Goal: Transaction & Acquisition: Purchase product/service

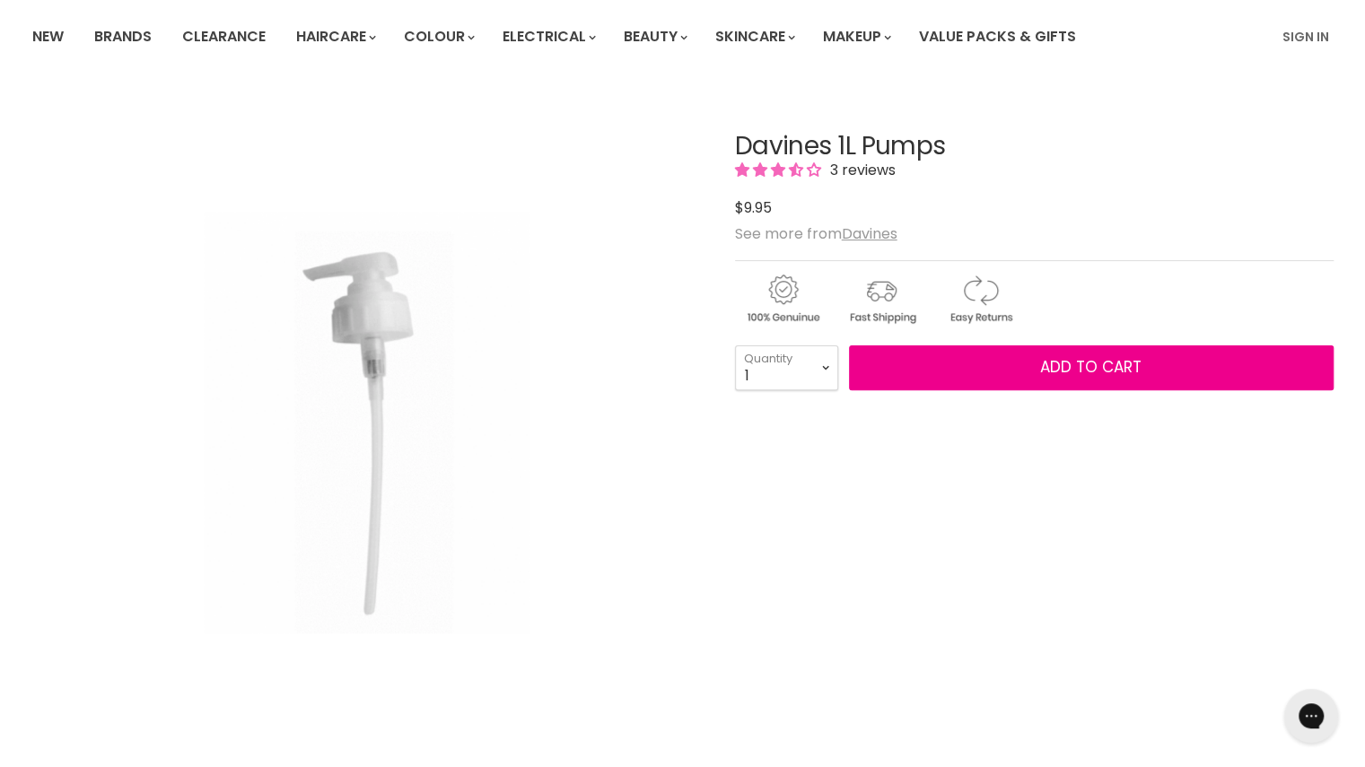
scroll to position [128, 0]
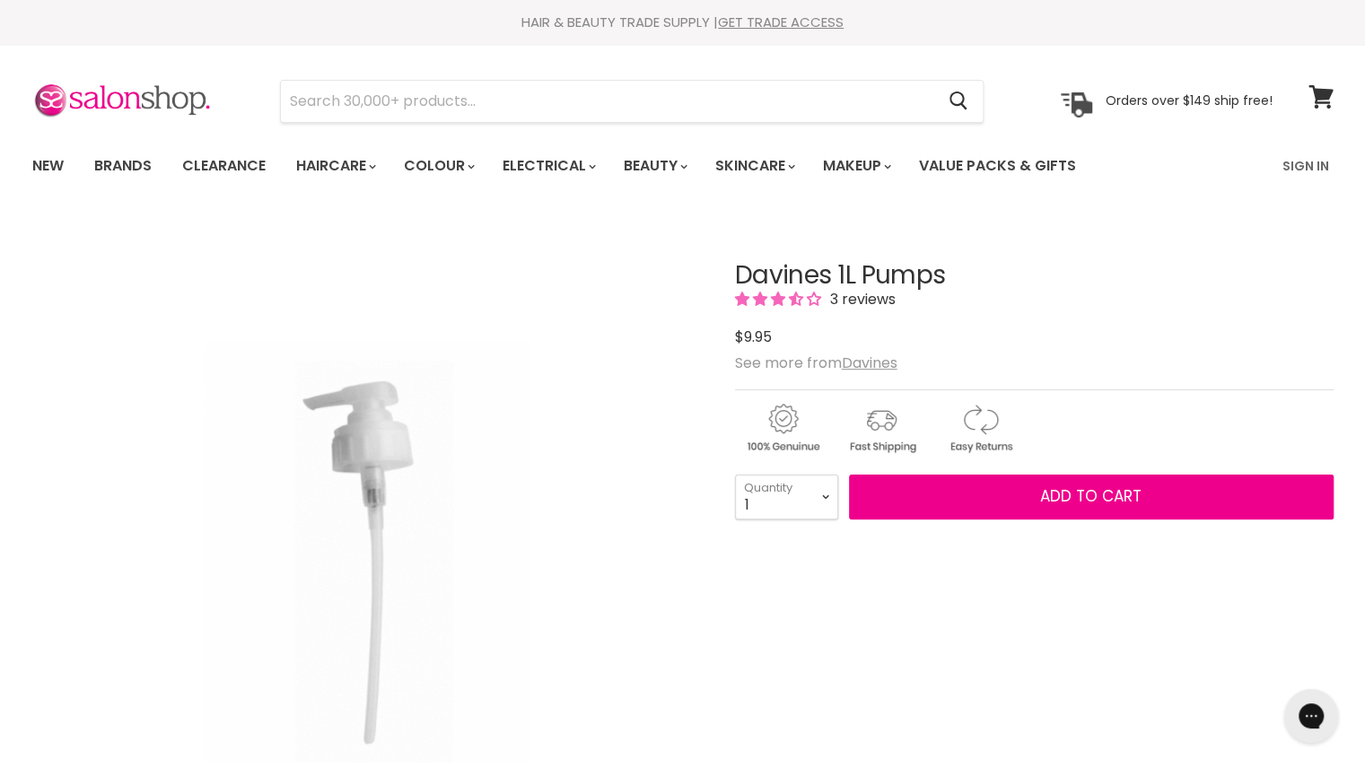
select select "2"
click at [735, 475] on select "1 2 3 4 5 6 7 8 9 10+" at bounding box center [786, 497] width 103 height 45
type input "2"
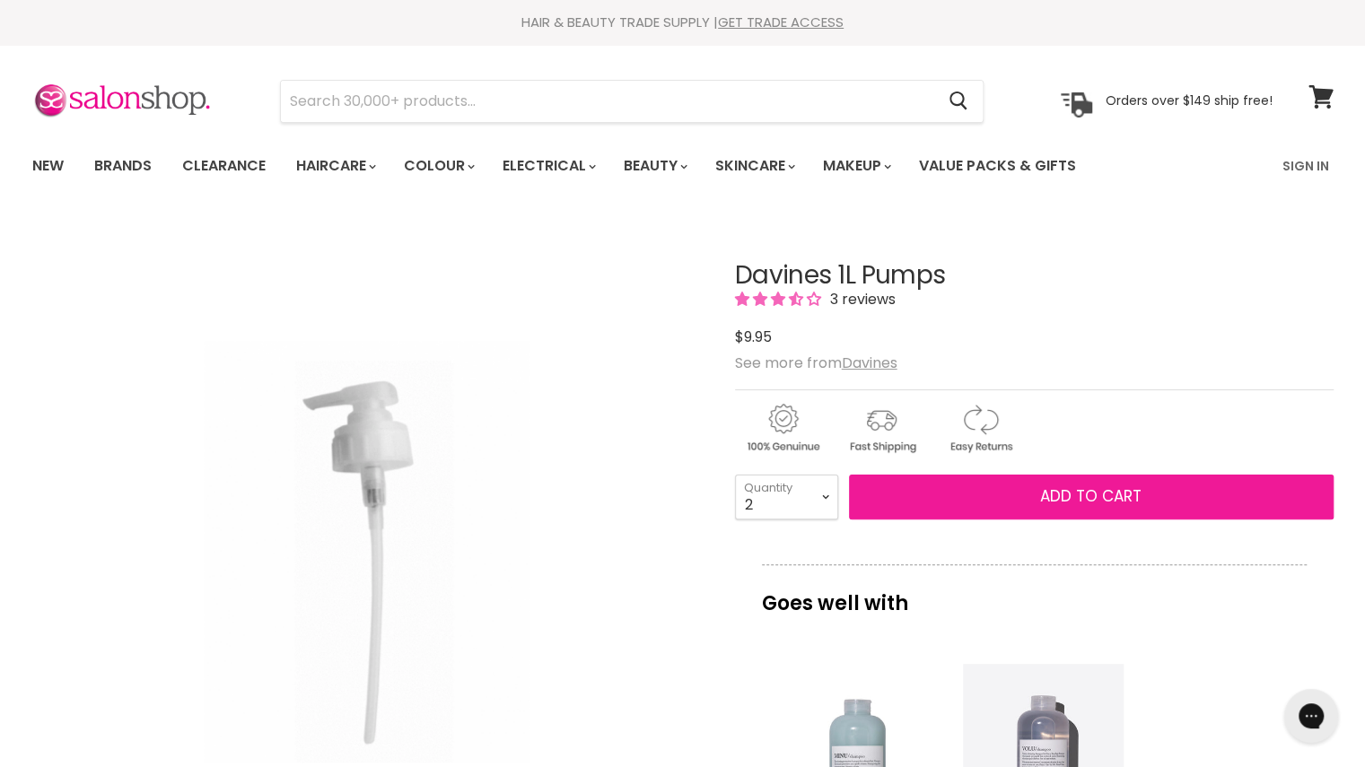
click at [998, 496] on button "Add to cart" at bounding box center [1091, 497] width 485 height 45
click at [1089, 485] on span "Add to cart" at bounding box center [1090, 496] width 101 height 22
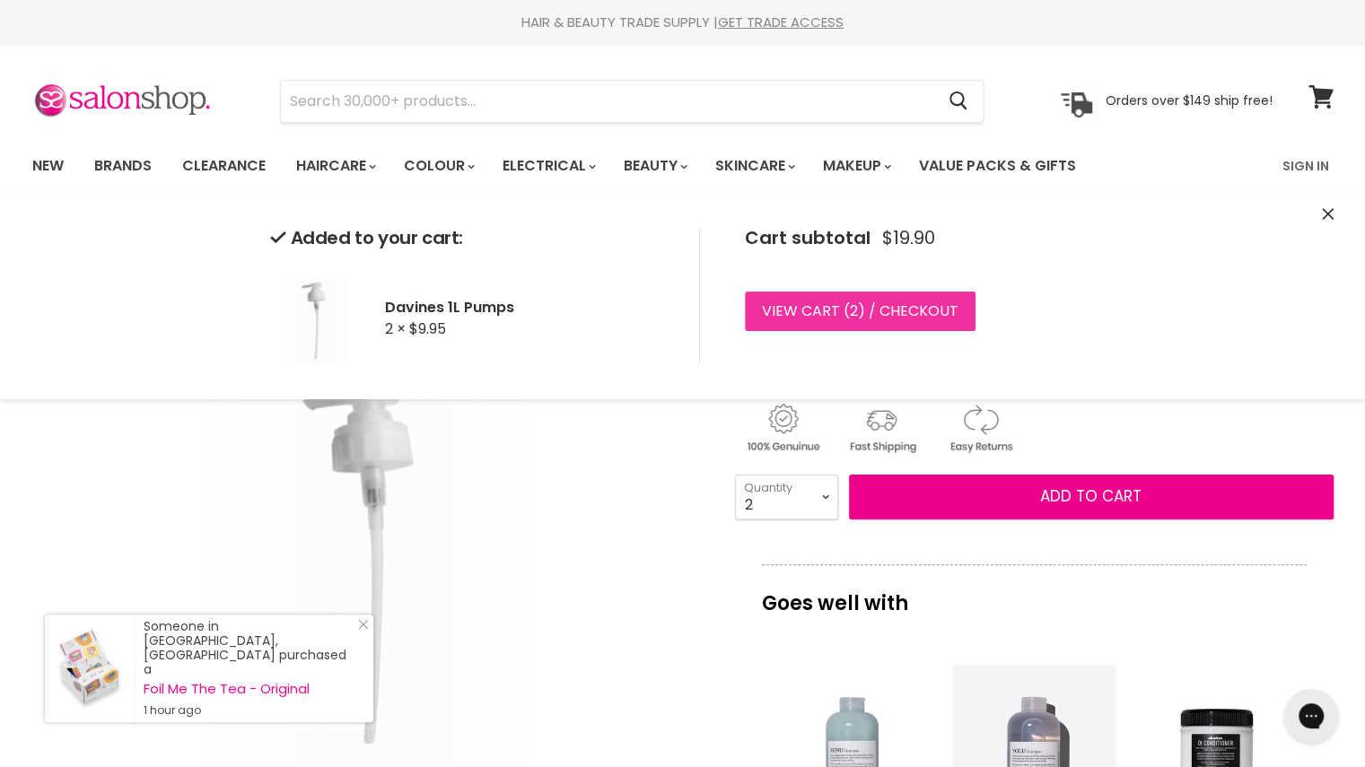
click at [852, 310] on span "2" at bounding box center [854, 311] width 8 height 21
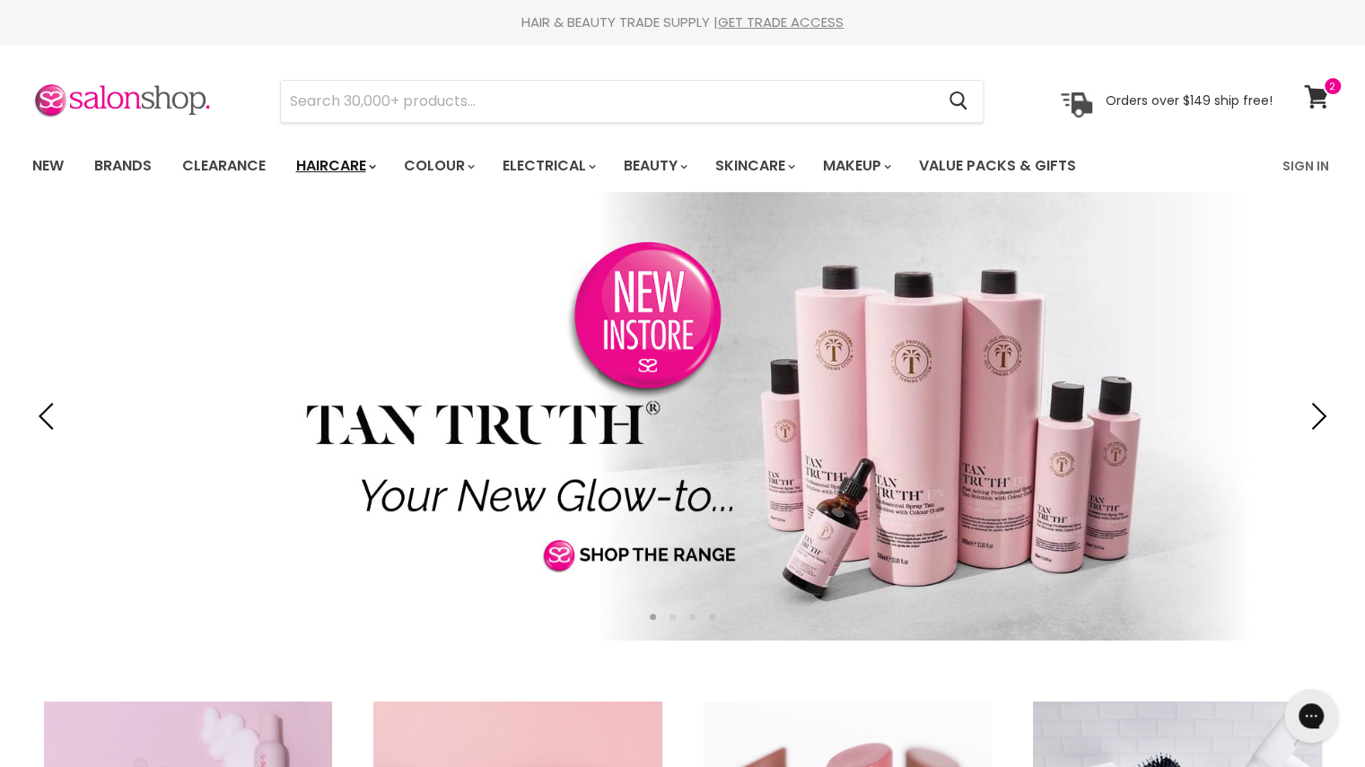
click at [377, 172] on link "Haircare" at bounding box center [335, 166] width 104 height 38
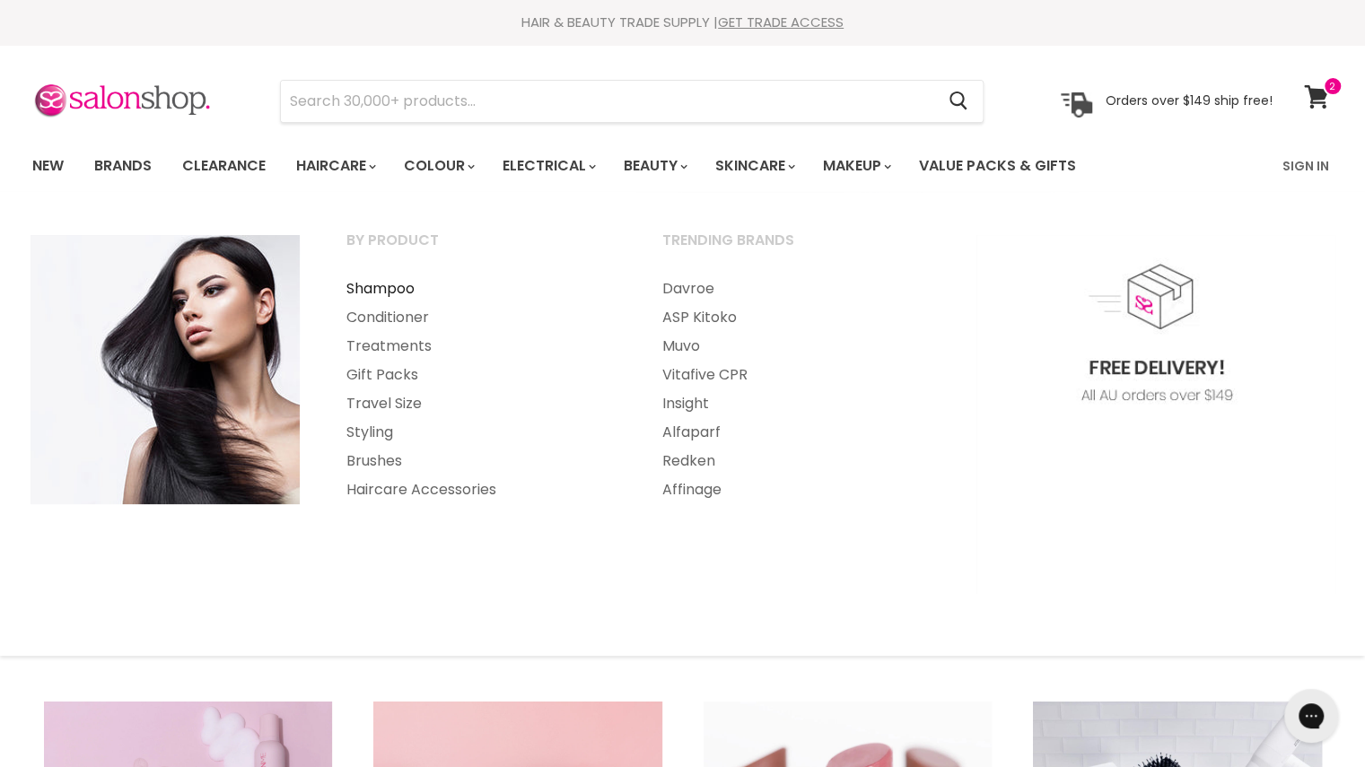
click at [364, 293] on link "Shampoo" at bounding box center [480, 289] width 312 height 29
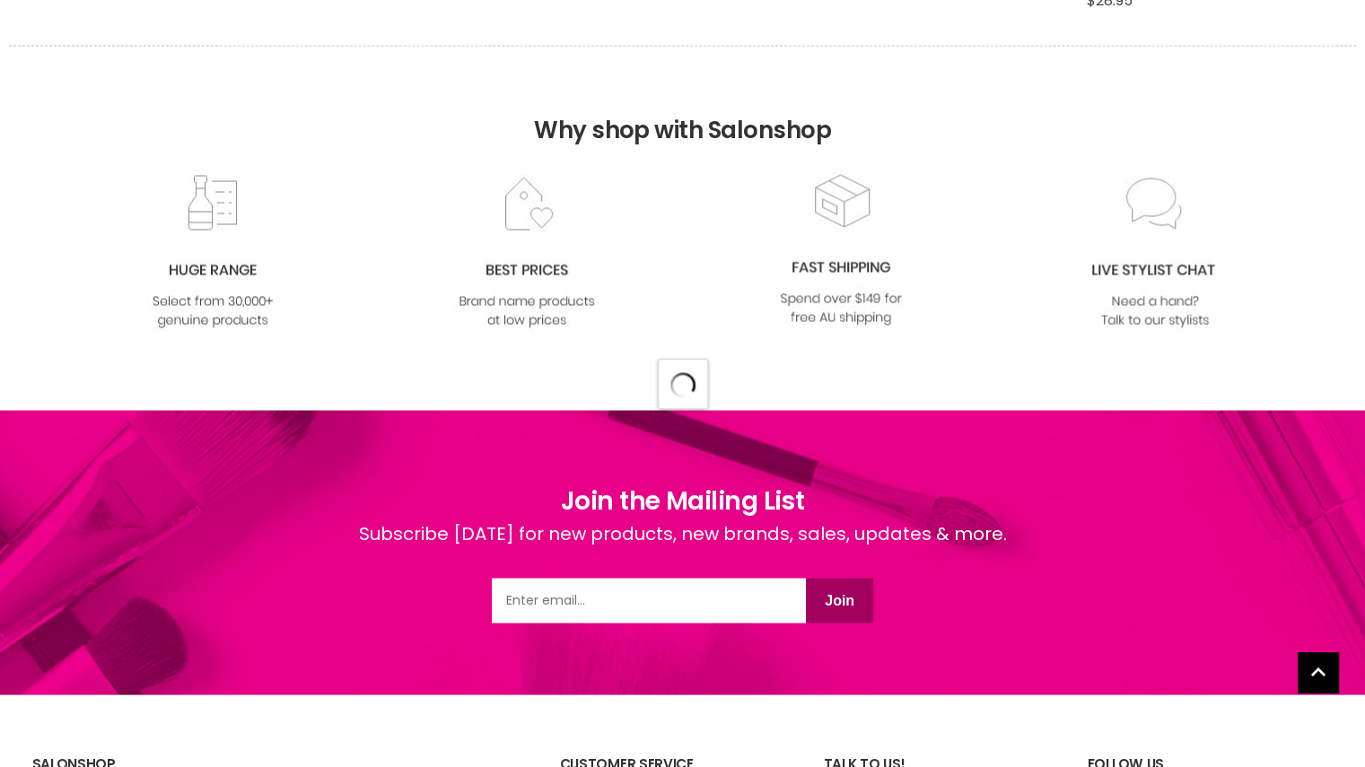
scroll to position [18744, 0]
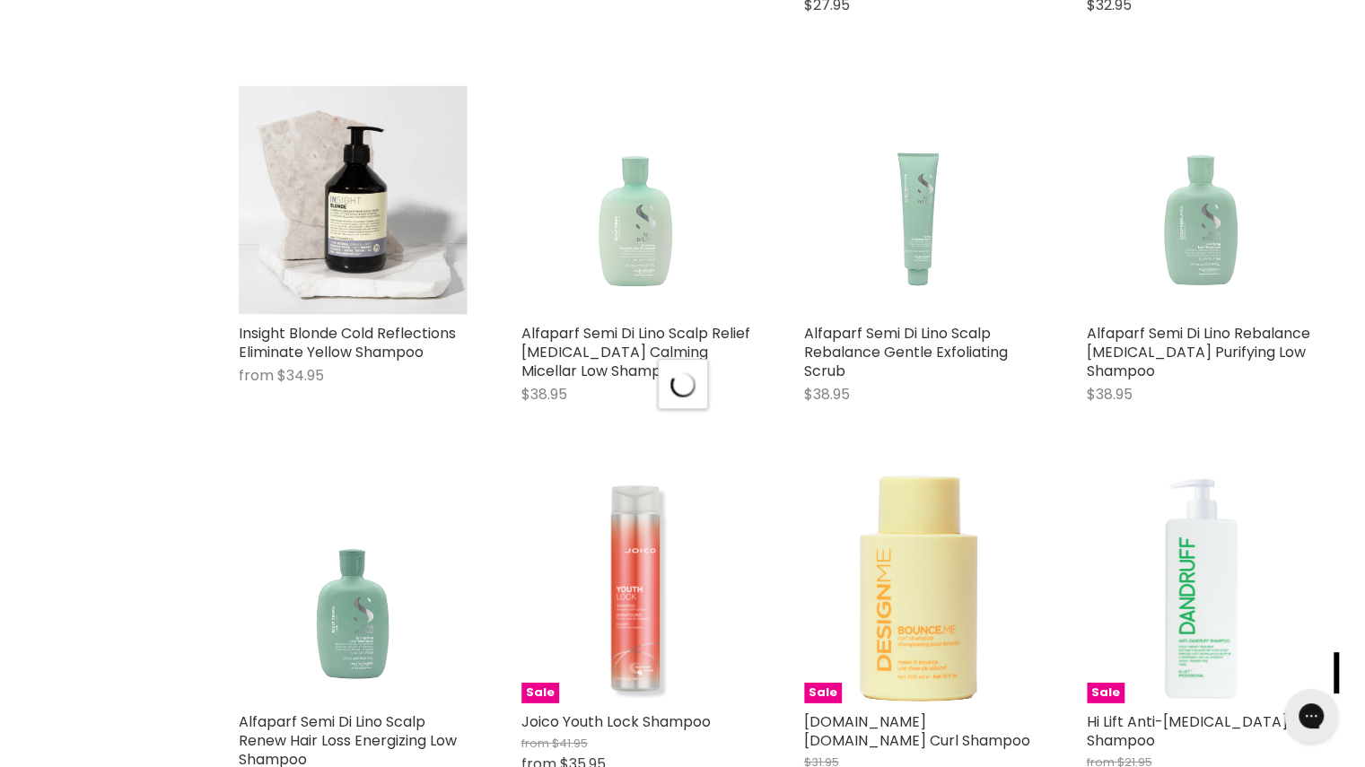
scroll to position [28181, 0]
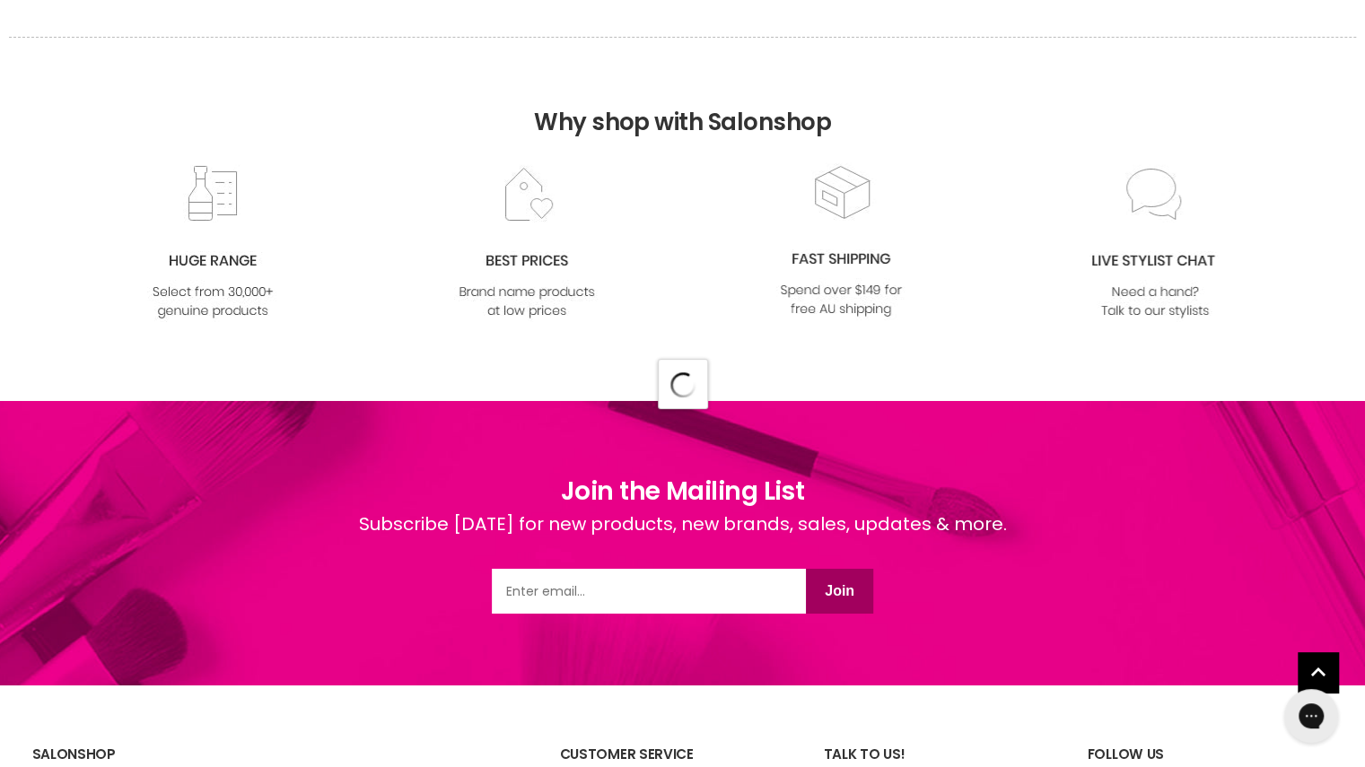
scroll to position [32895, 0]
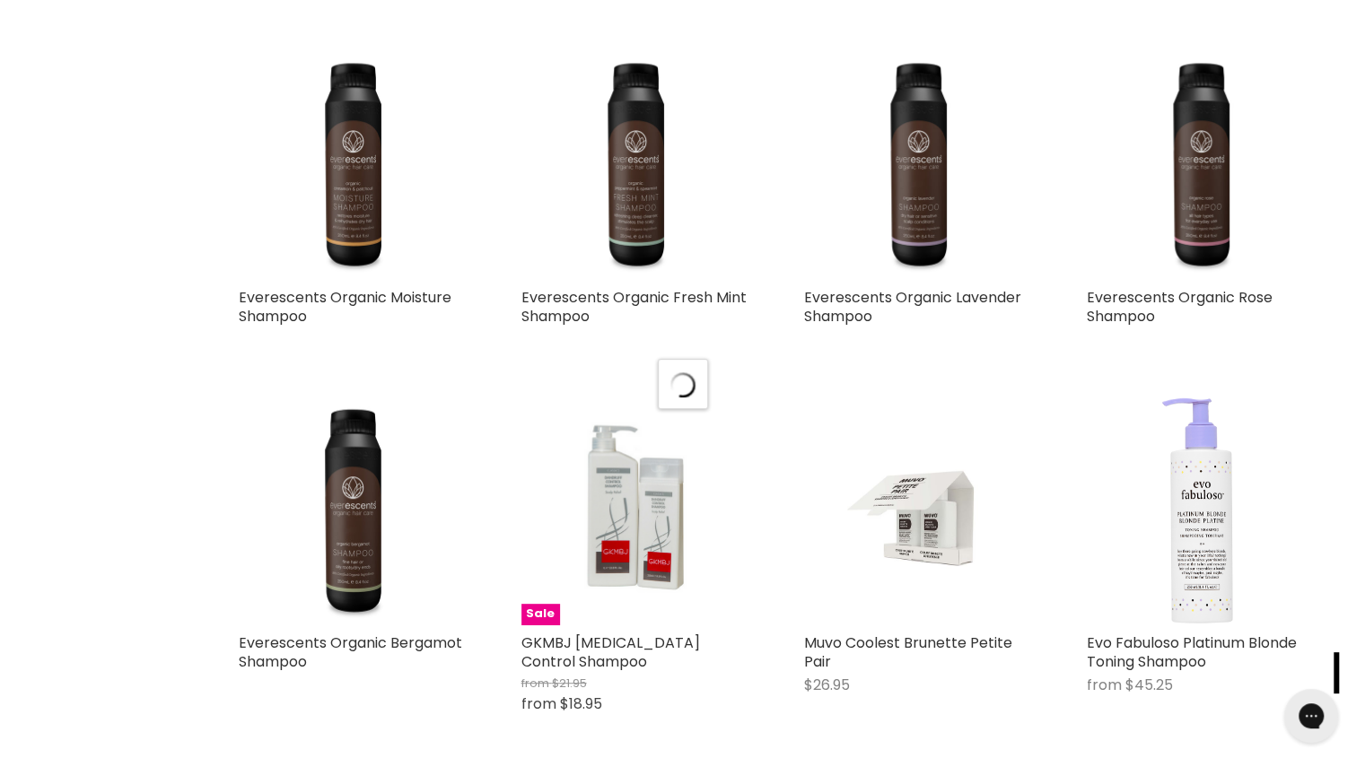
scroll to position [37450, 0]
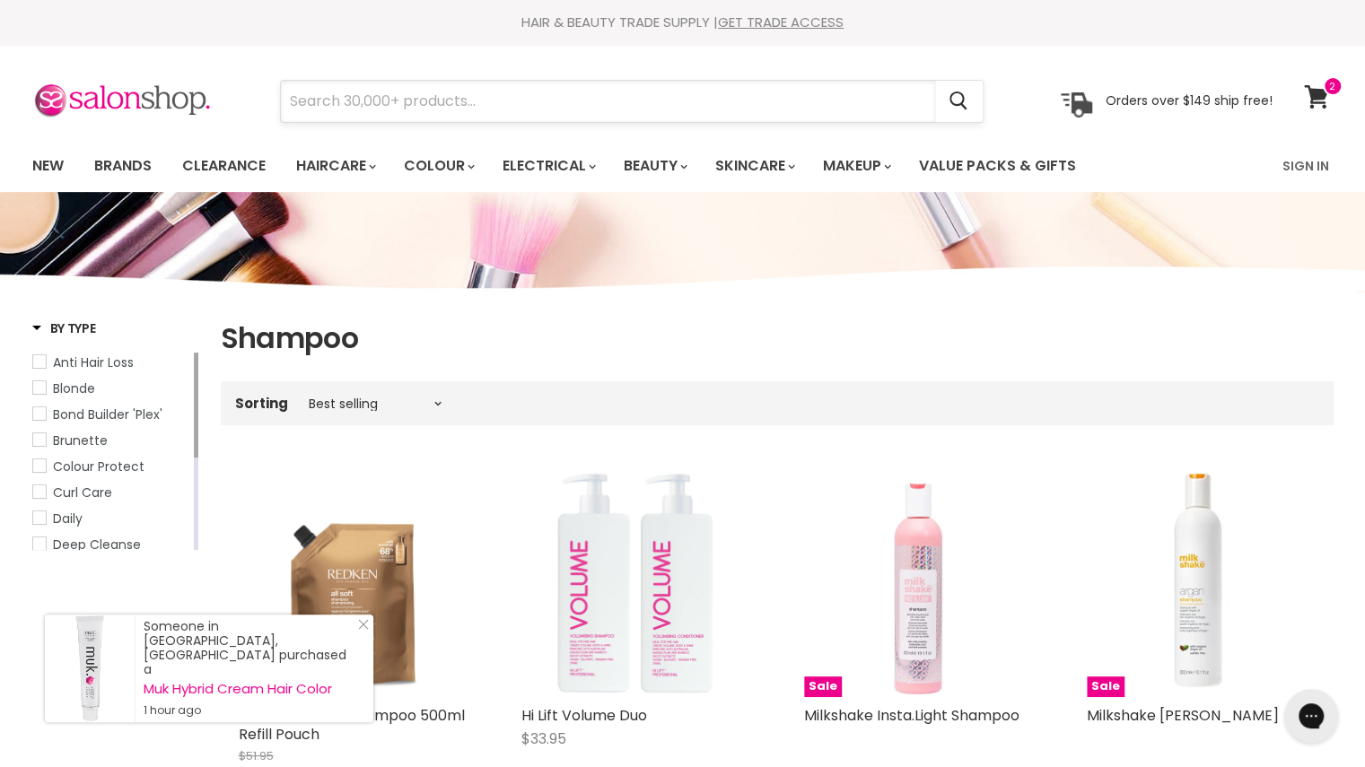
click at [714, 110] on input "Search" at bounding box center [608, 101] width 654 height 41
type input "davines"
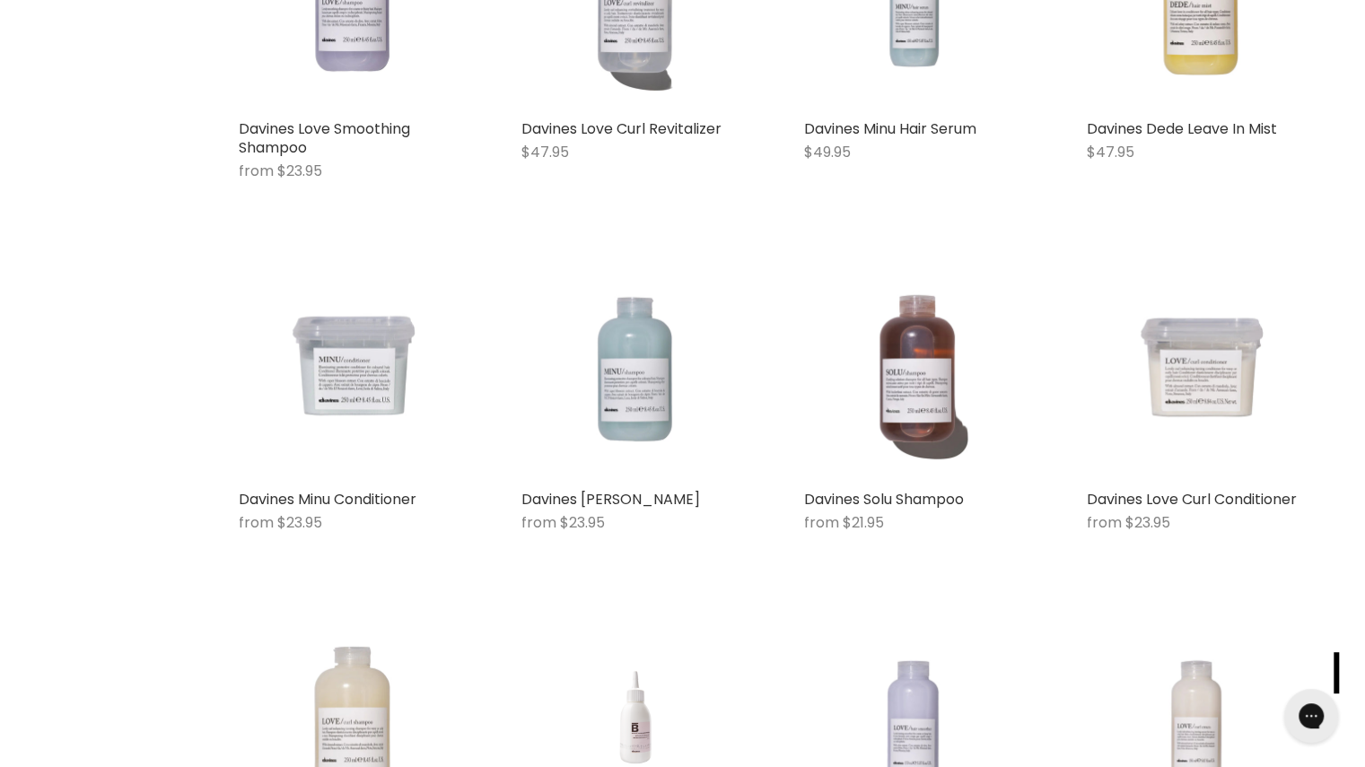
scroll to position [1596, 0]
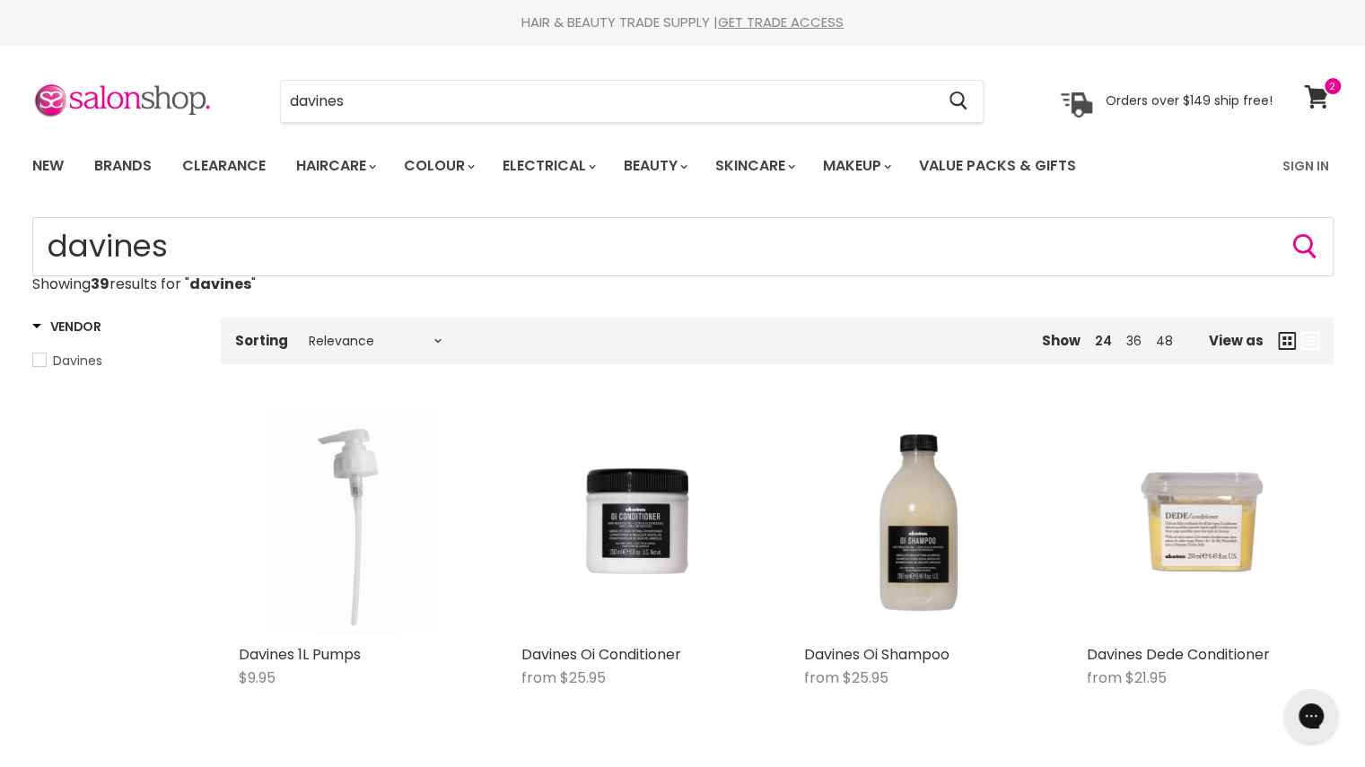
scroll to position [2, 0]
click at [1324, 105] on icon at bounding box center [1316, 94] width 24 height 23
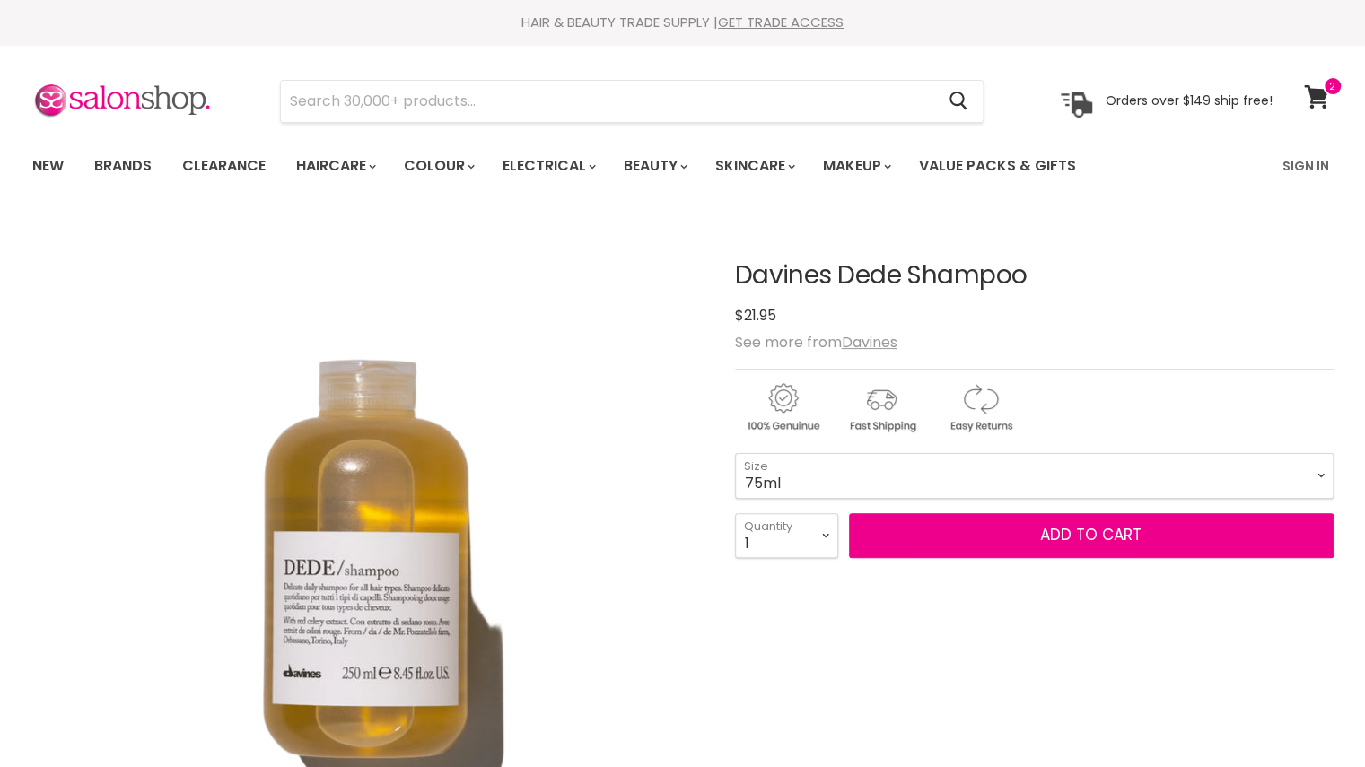
click at [831, 473] on select "75ml 250ml 1 Litre" at bounding box center [1034, 475] width 599 height 45
click at [735, 453] on select "75ml 250ml 1 Litre" at bounding box center [1034, 475] width 599 height 45
select select "1 Litre"
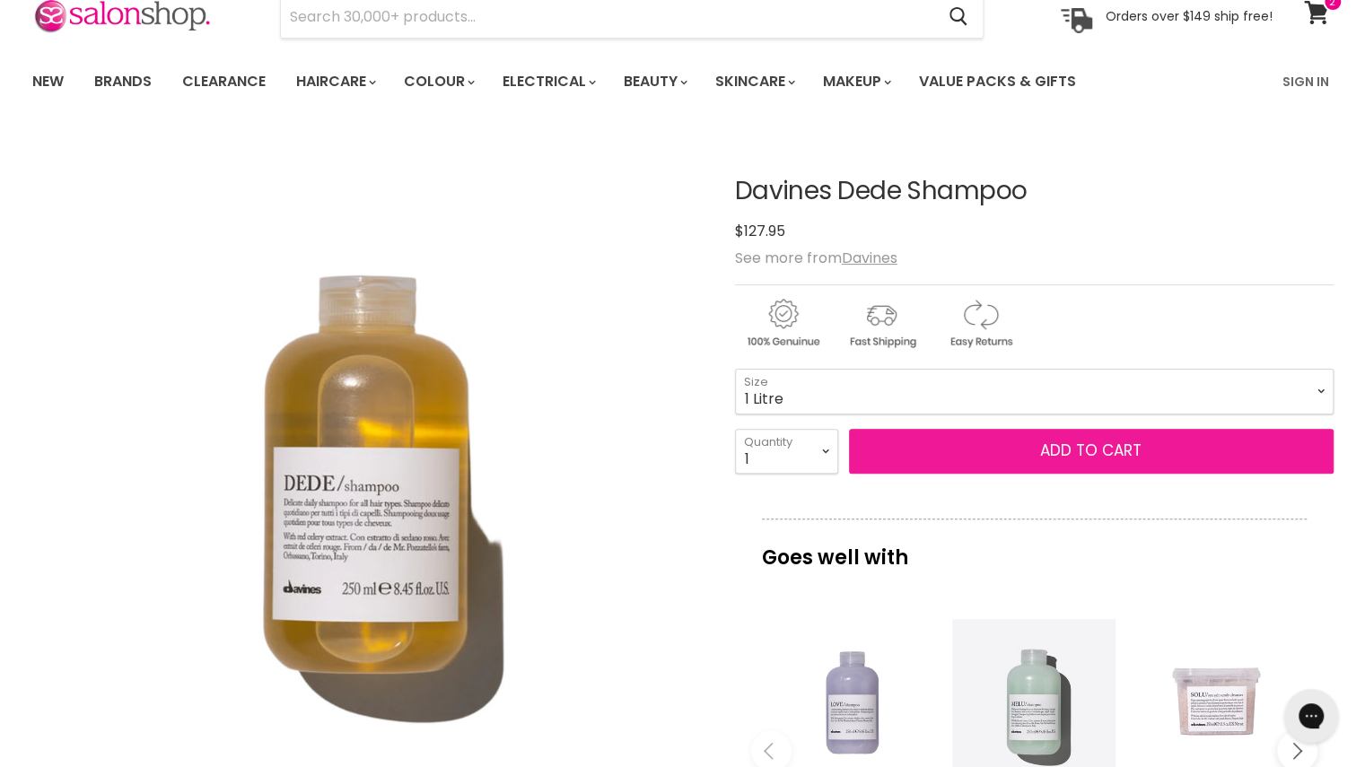
scroll to position [86, 0]
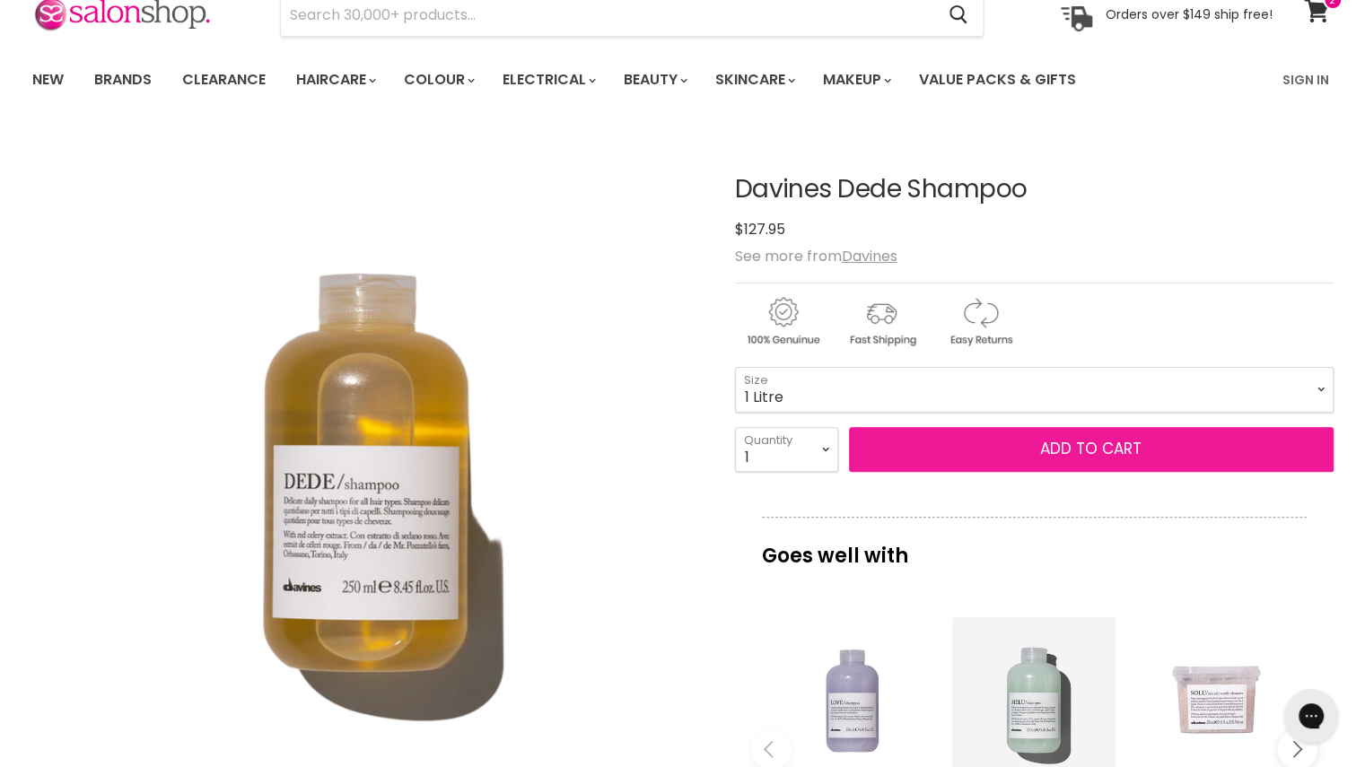
click at [967, 452] on button "Add to cart" at bounding box center [1091, 449] width 485 height 45
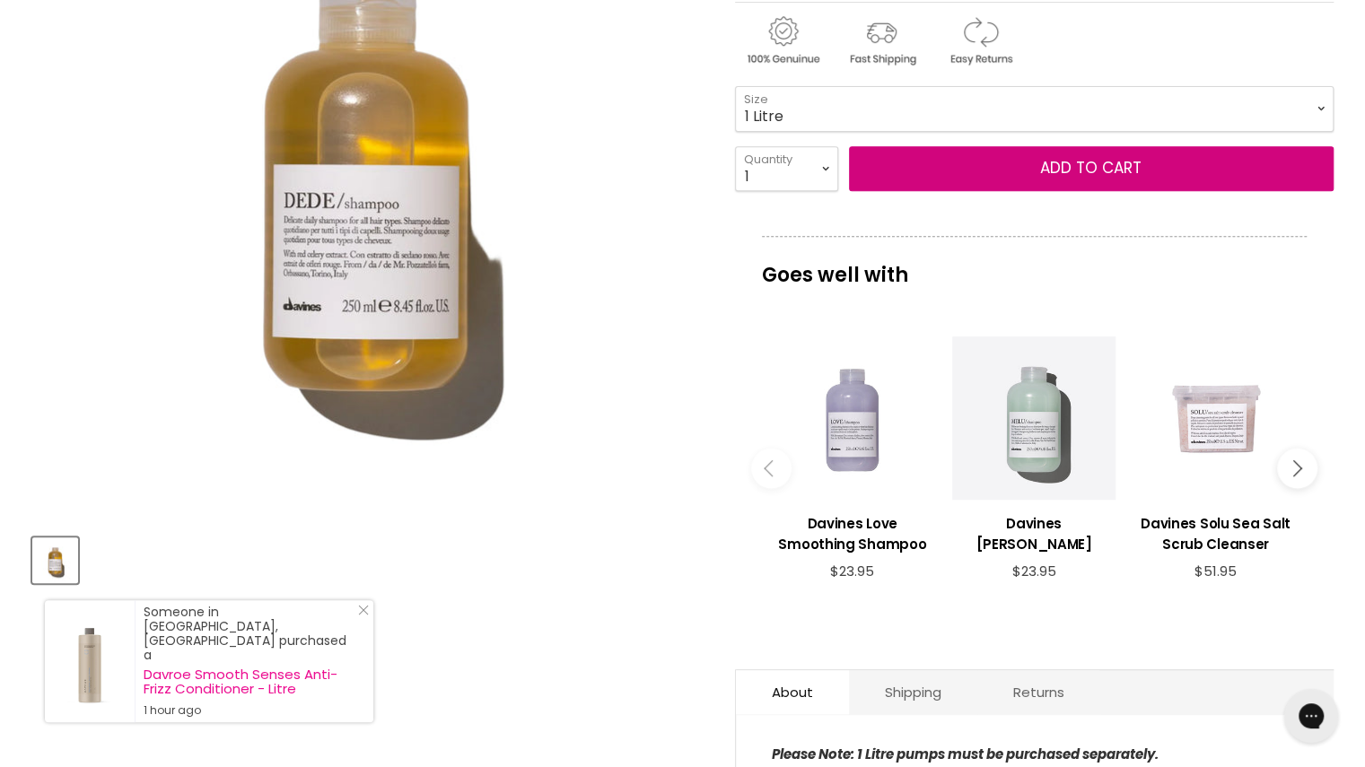
scroll to position [0, 0]
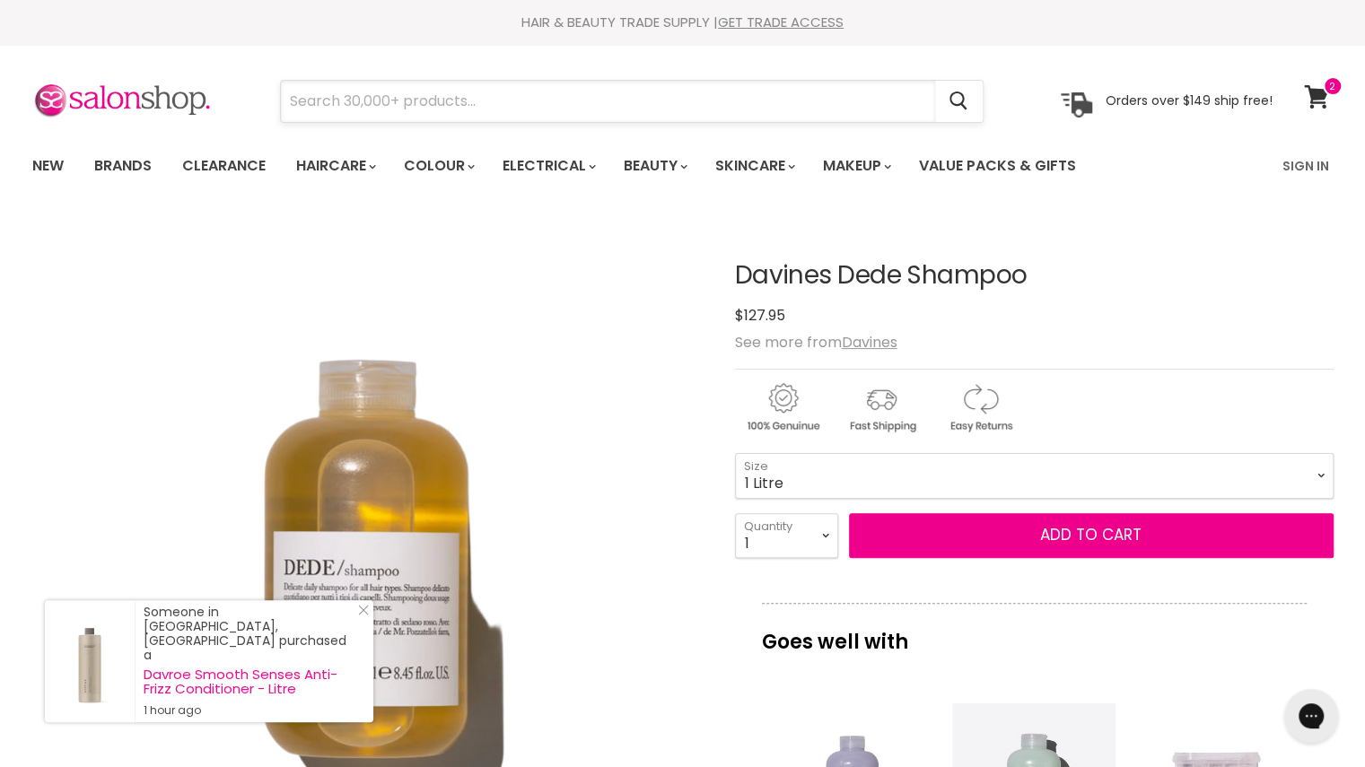
click at [539, 103] on input "Search" at bounding box center [608, 101] width 654 height 41
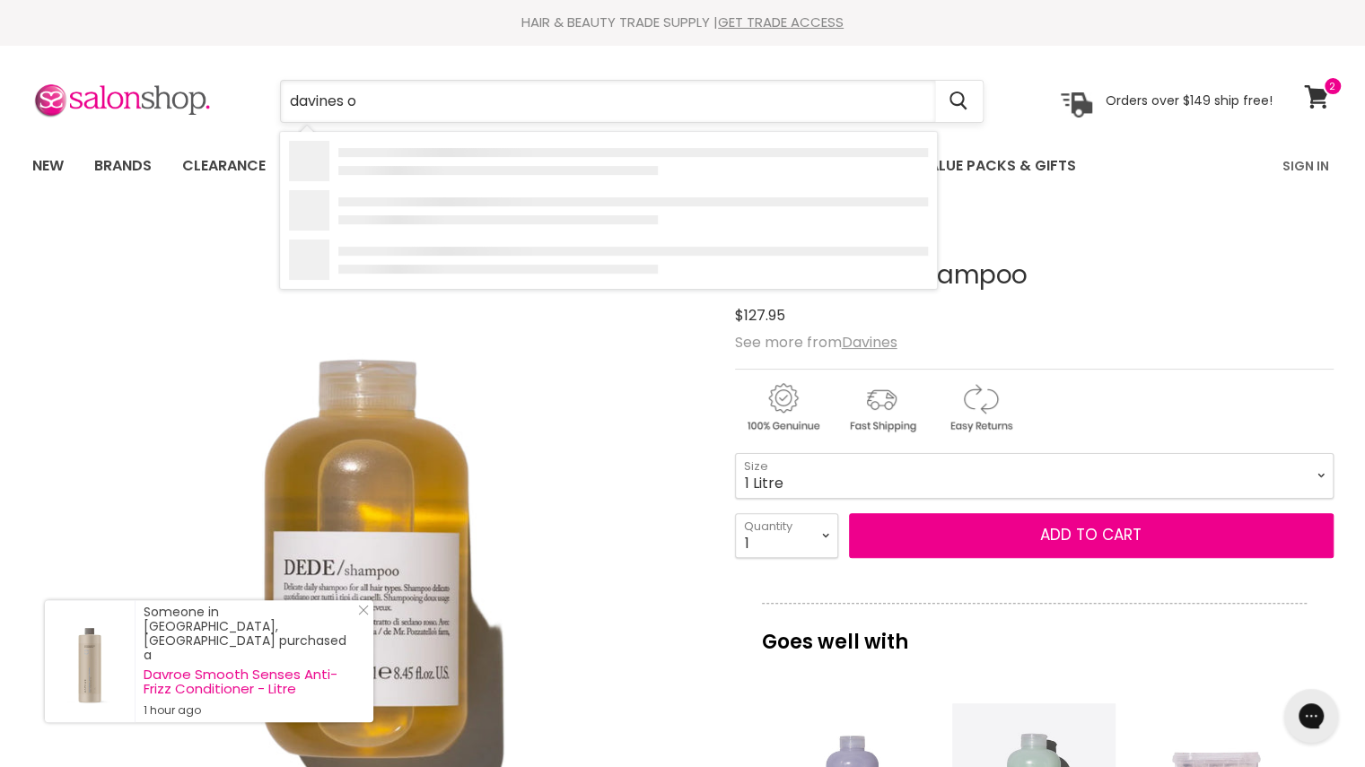
type input "davines oi"
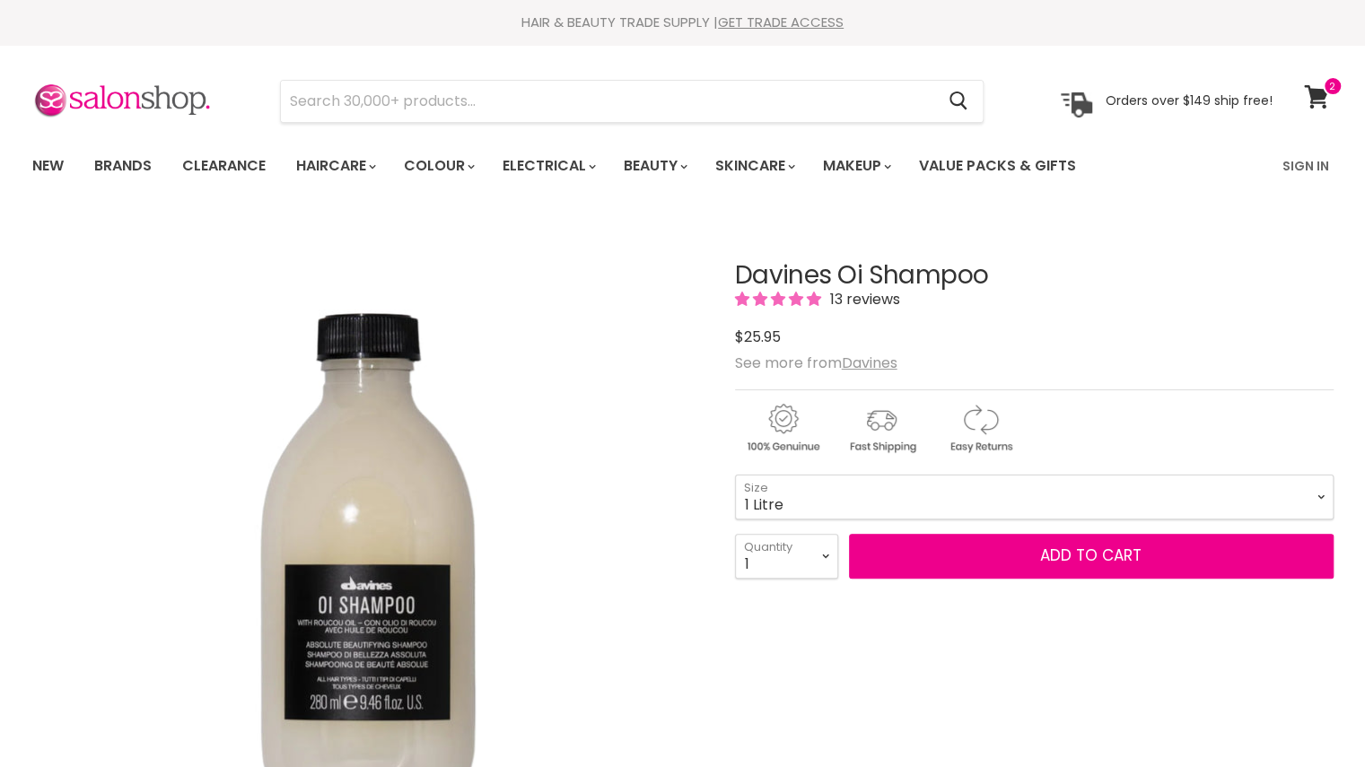
click at [735, 475] on select "90ml 280ml 1 Litre" at bounding box center [1034, 497] width 599 height 45
select select "1 Litre"
click at [1324, 111] on link "View cart" at bounding box center [1319, 96] width 48 height 41
click at [944, 565] on button "Add to cart" at bounding box center [1091, 556] width 485 height 45
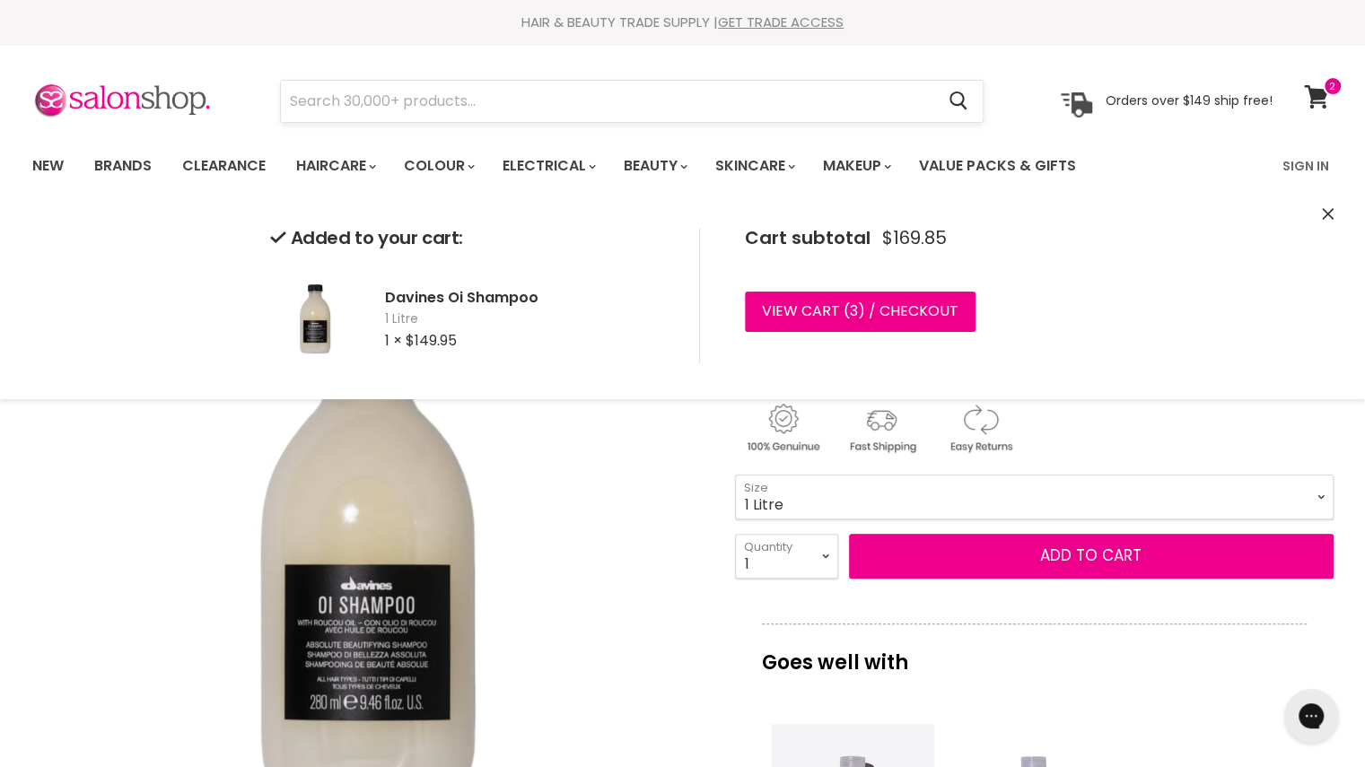
click at [368, 113] on input "Search" at bounding box center [608, 101] width 654 height 41
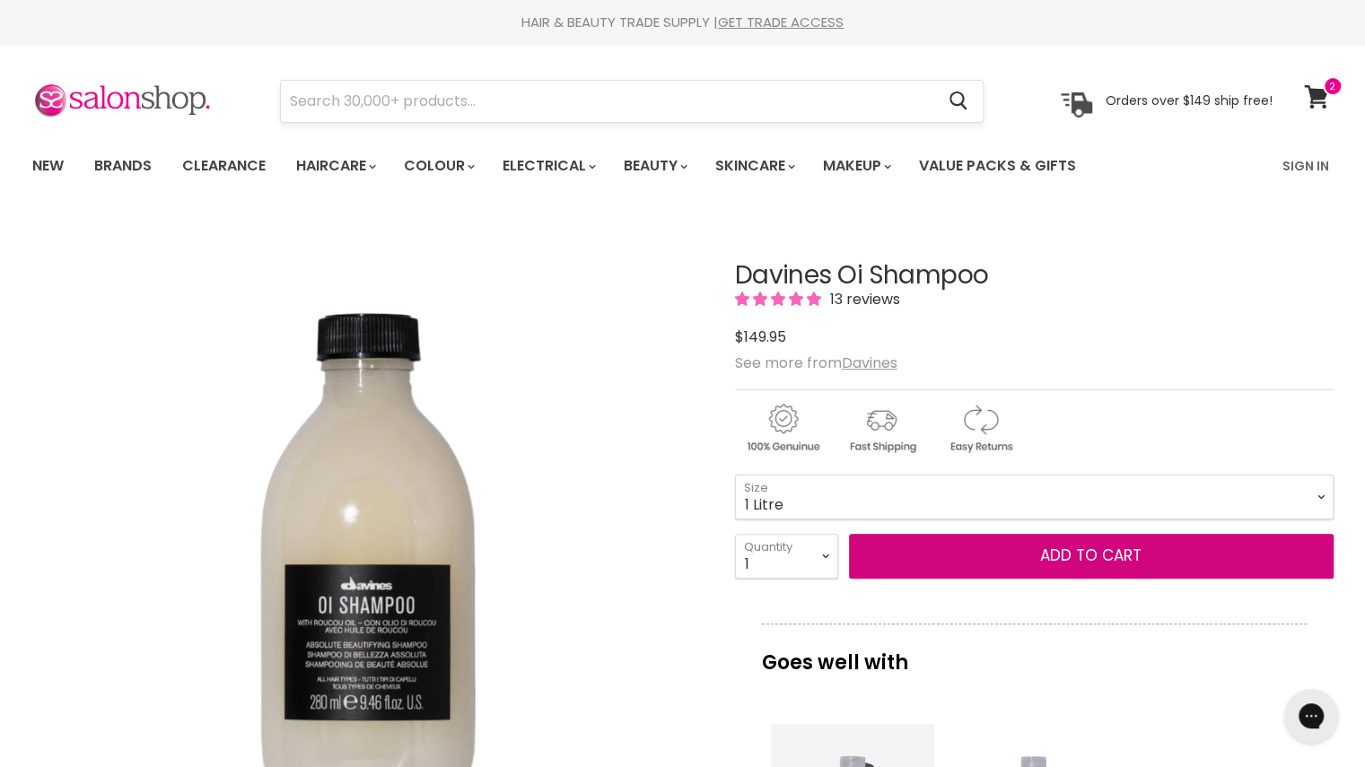
click at [849, 534] on button "Add to cart" at bounding box center [1091, 556] width 485 height 45
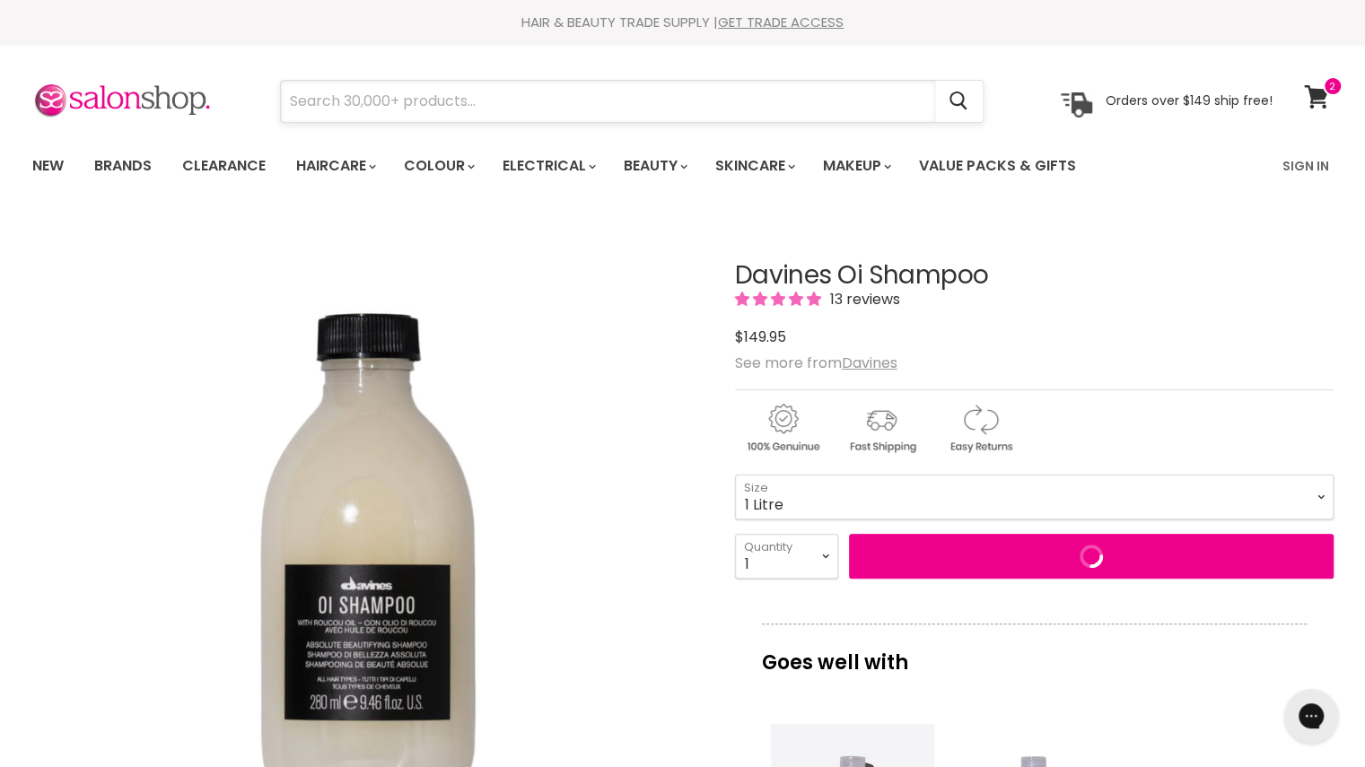
click at [368, 109] on input "Search" at bounding box center [608, 101] width 654 height 41
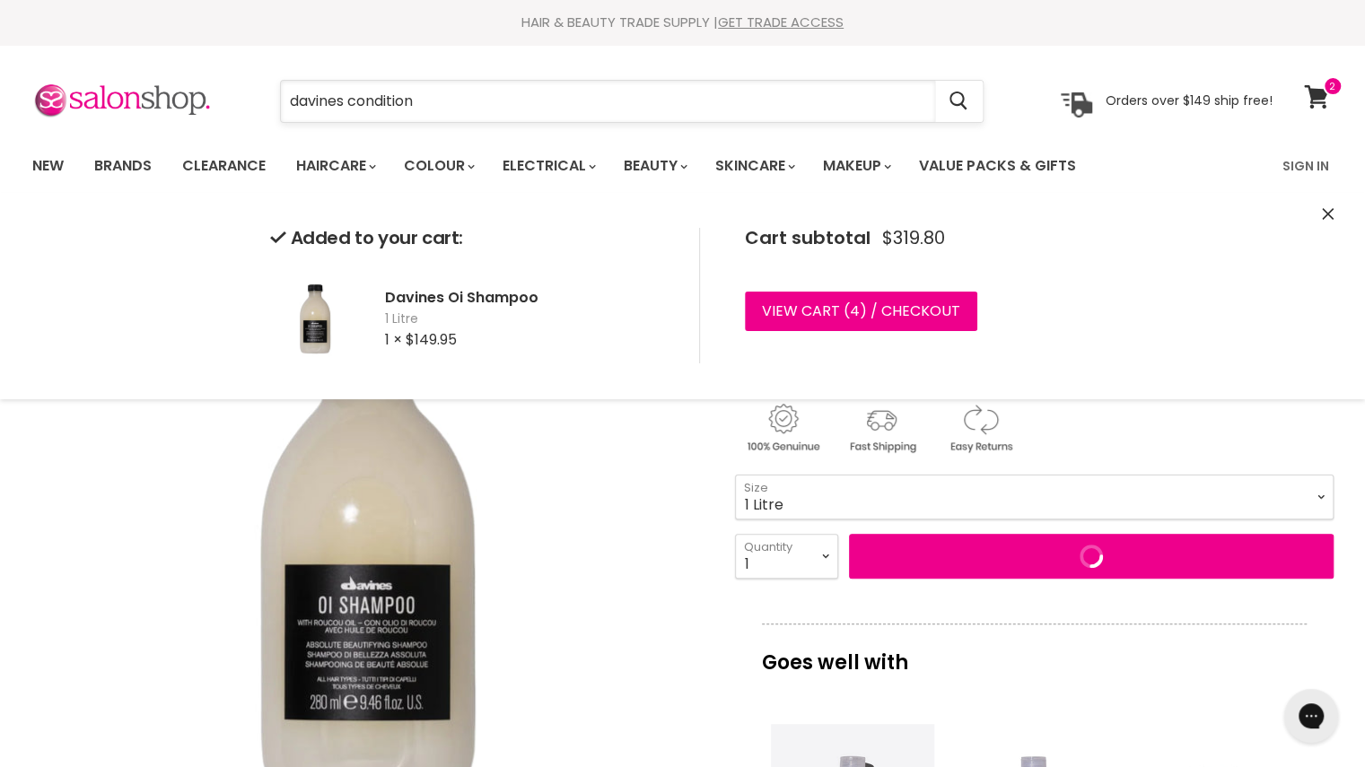
type input "davines condition"
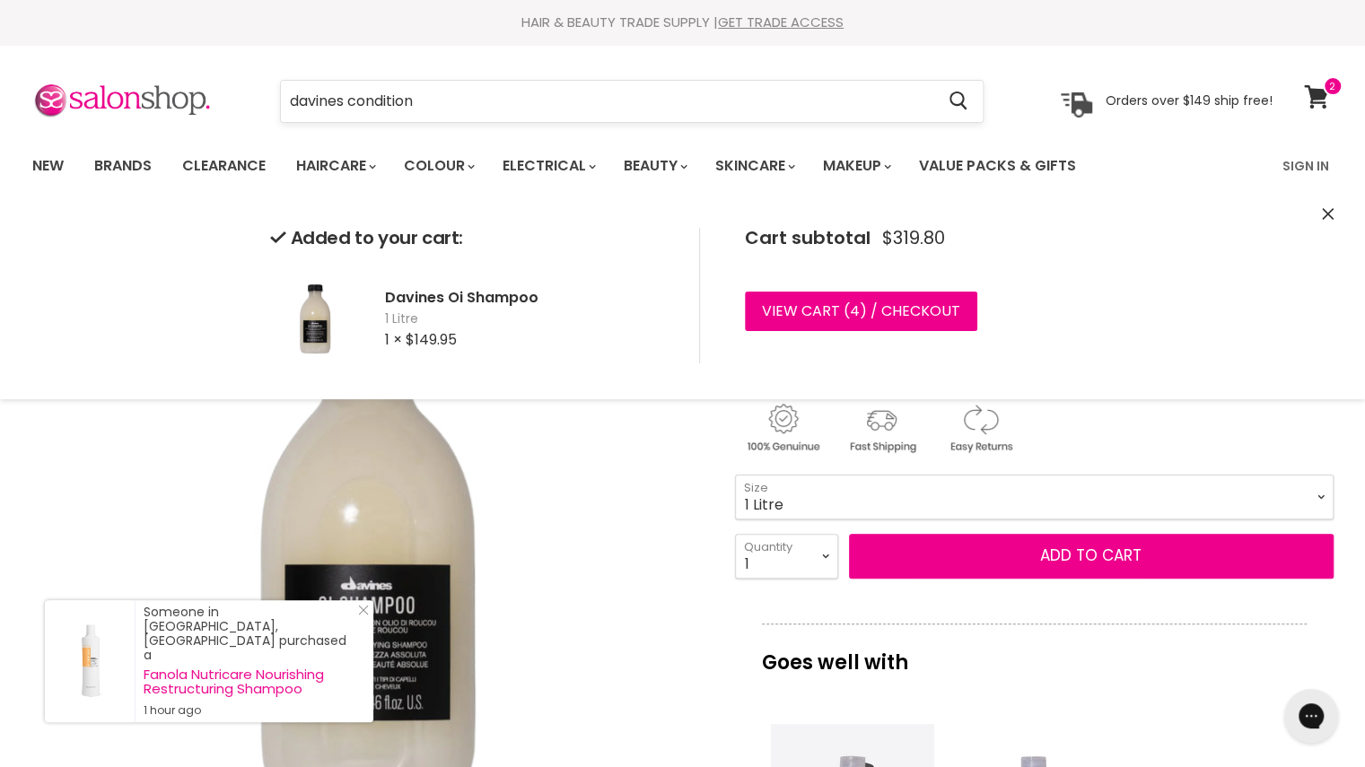
click at [455, 86] on input "davines condition" at bounding box center [608, 101] width 654 height 41
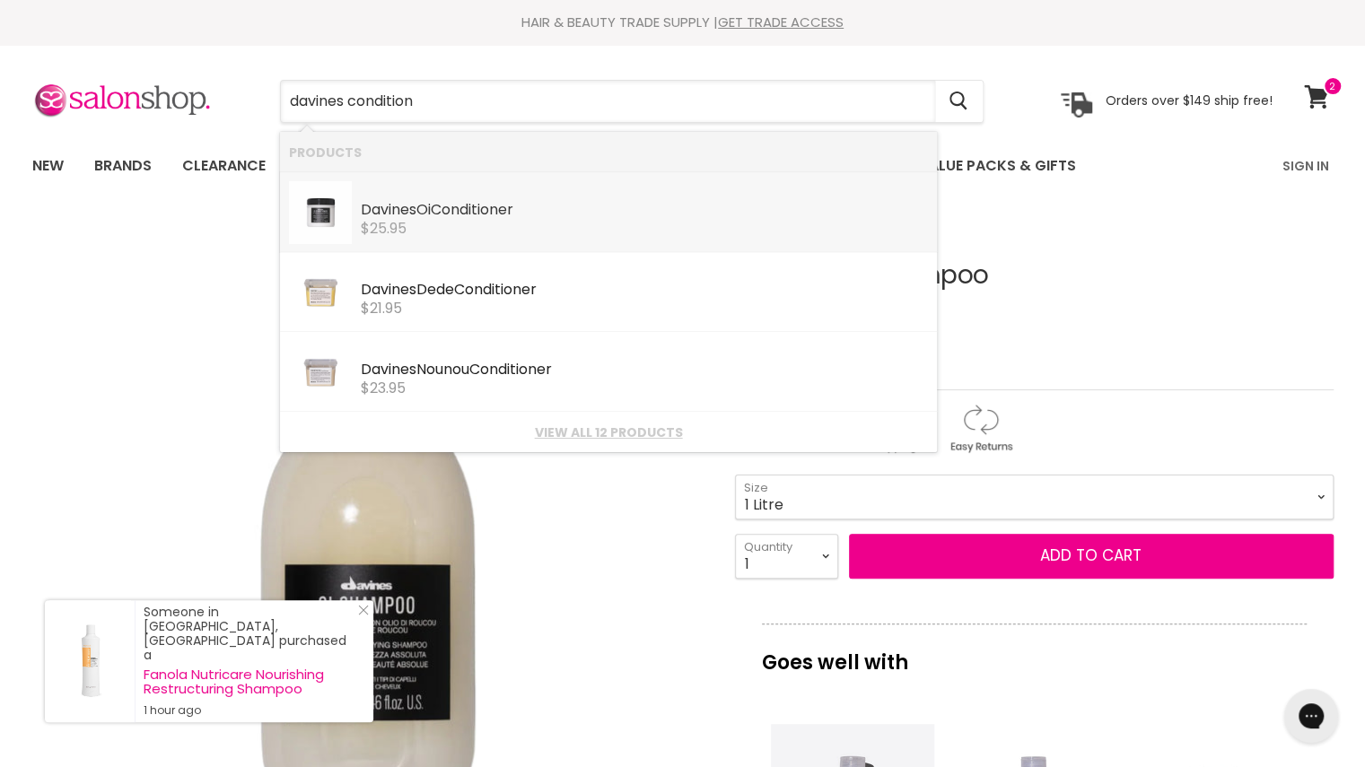
click at [444, 189] on div "Davines Oi Condition er Davines $25.95" at bounding box center [644, 208] width 567 height 55
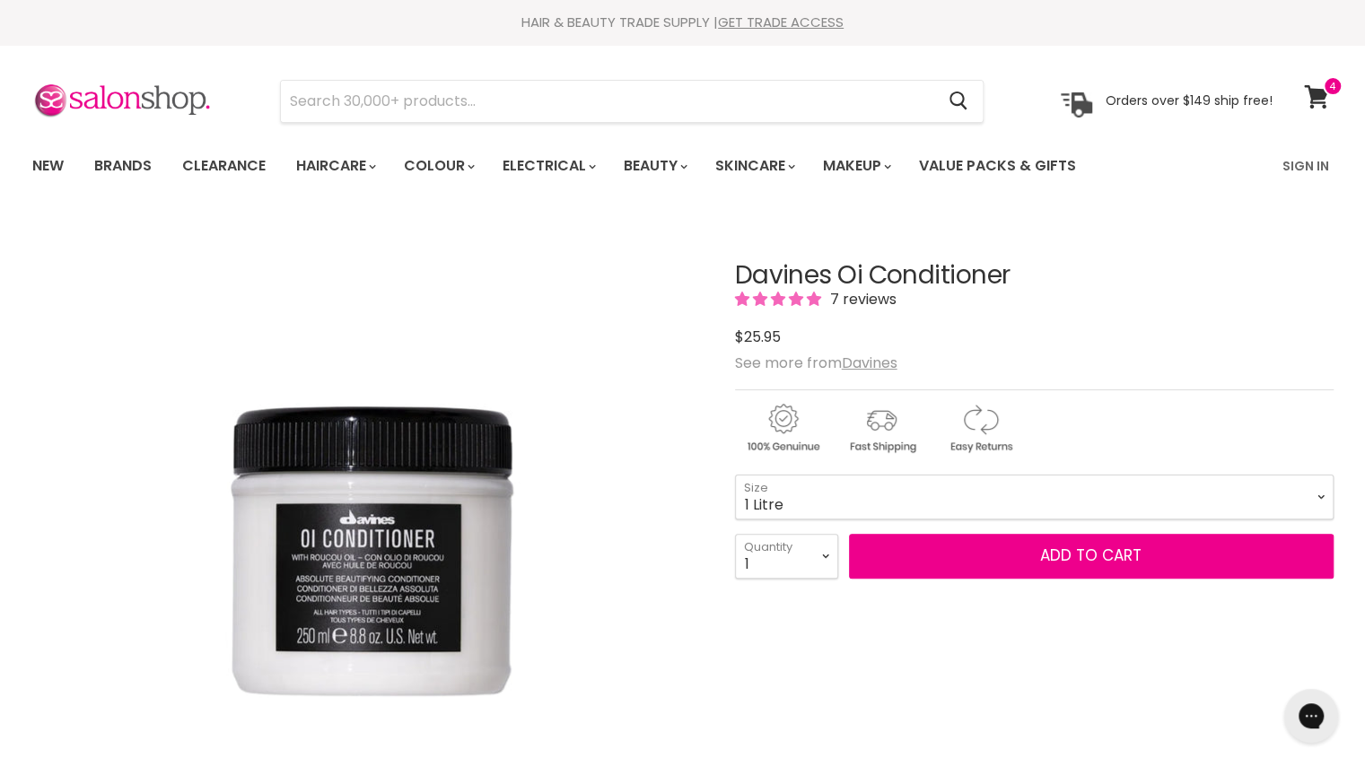
click at [735, 475] on select "75ml 250ml 1 Litre" at bounding box center [1034, 497] width 599 height 45
select select "1 Litre"
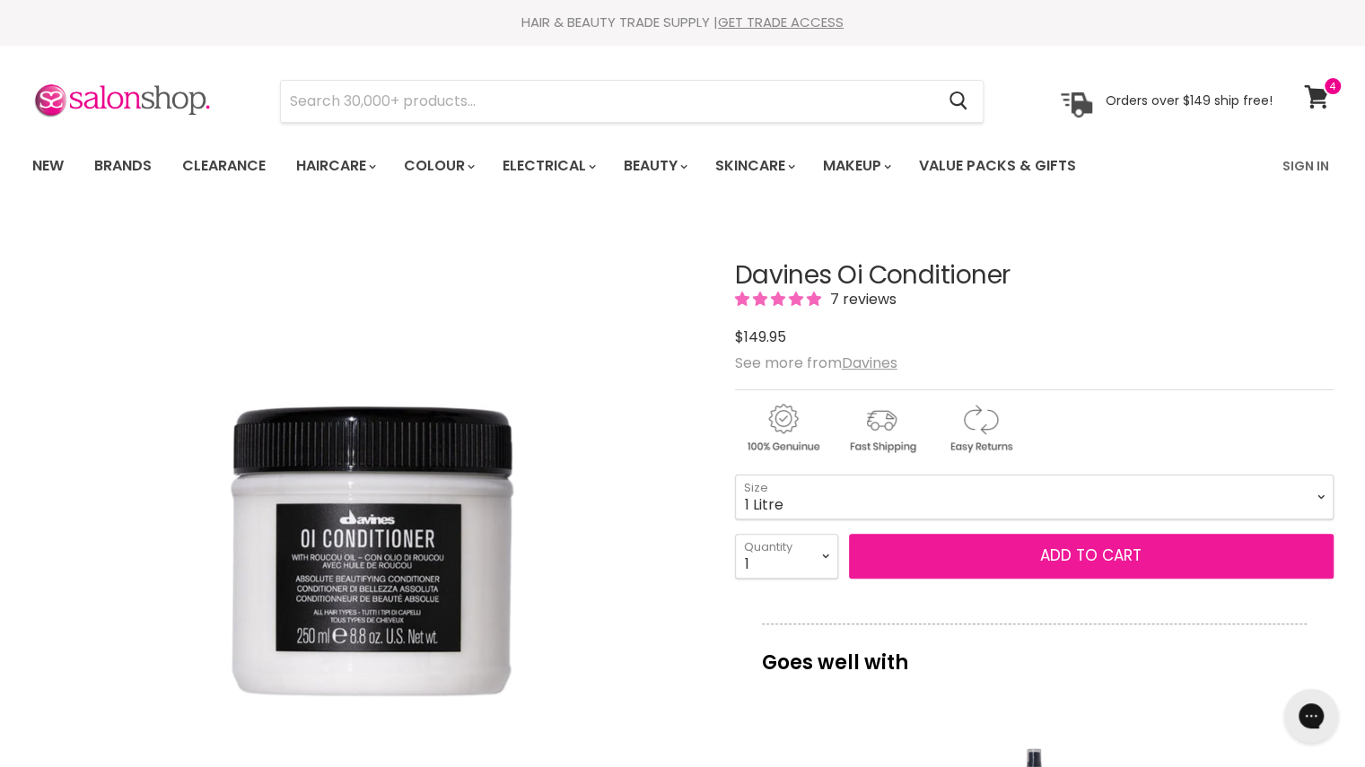
click at [967, 554] on button "Add to cart" at bounding box center [1091, 556] width 485 height 45
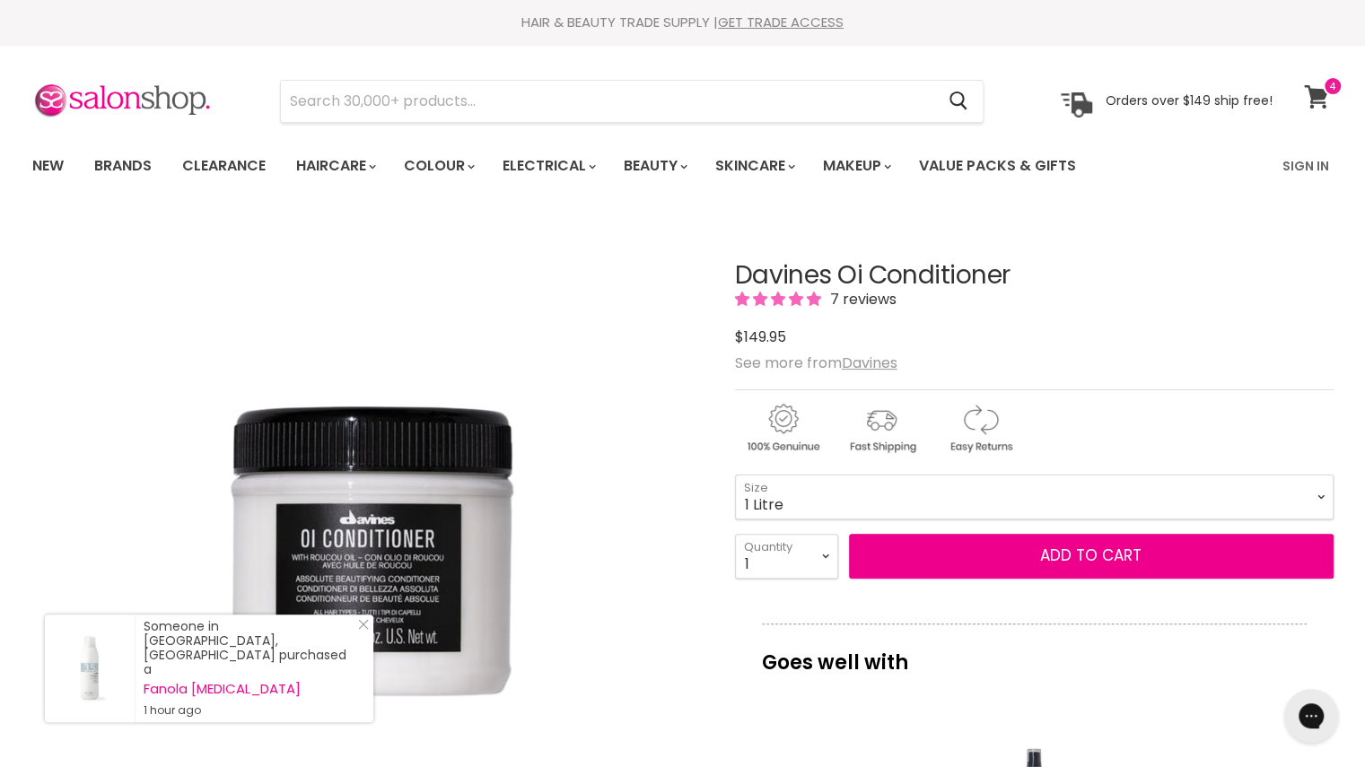
click at [1318, 97] on icon at bounding box center [1316, 96] width 24 height 23
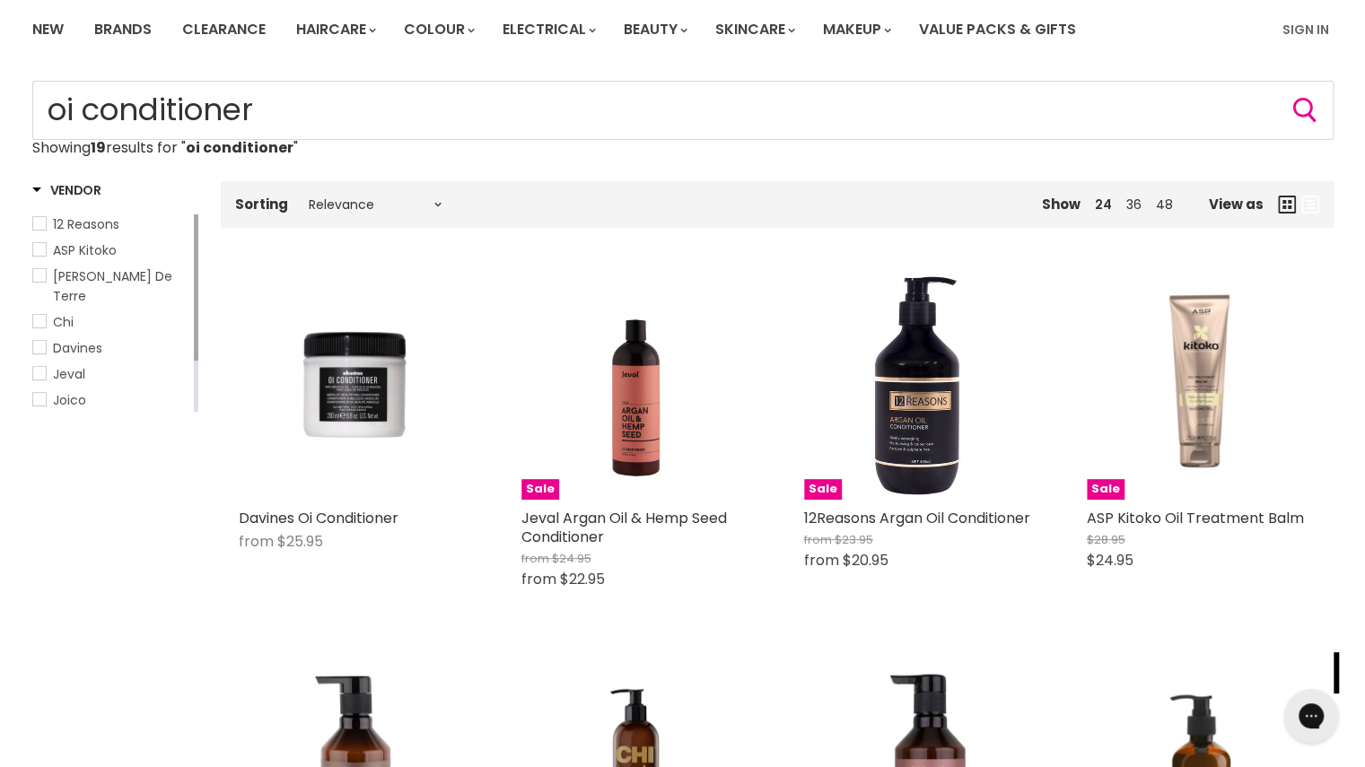
scroll to position [137, 0]
click at [384, 408] on img "Main content" at bounding box center [353, 384] width 229 height 229
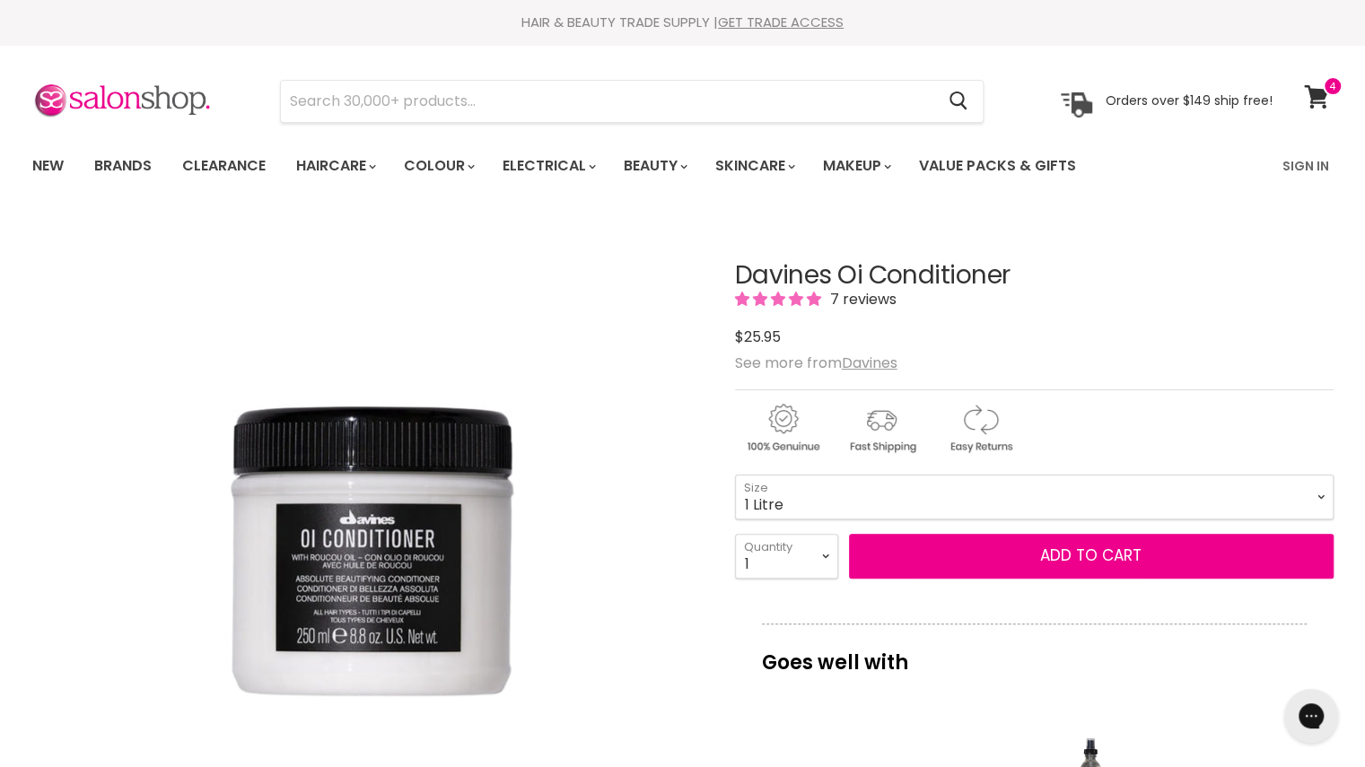
click at [735, 475] on select "75ml 250ml 1 Litre" at bounding box center [1034, 497] width 599 height 45
select select "1 Litre"
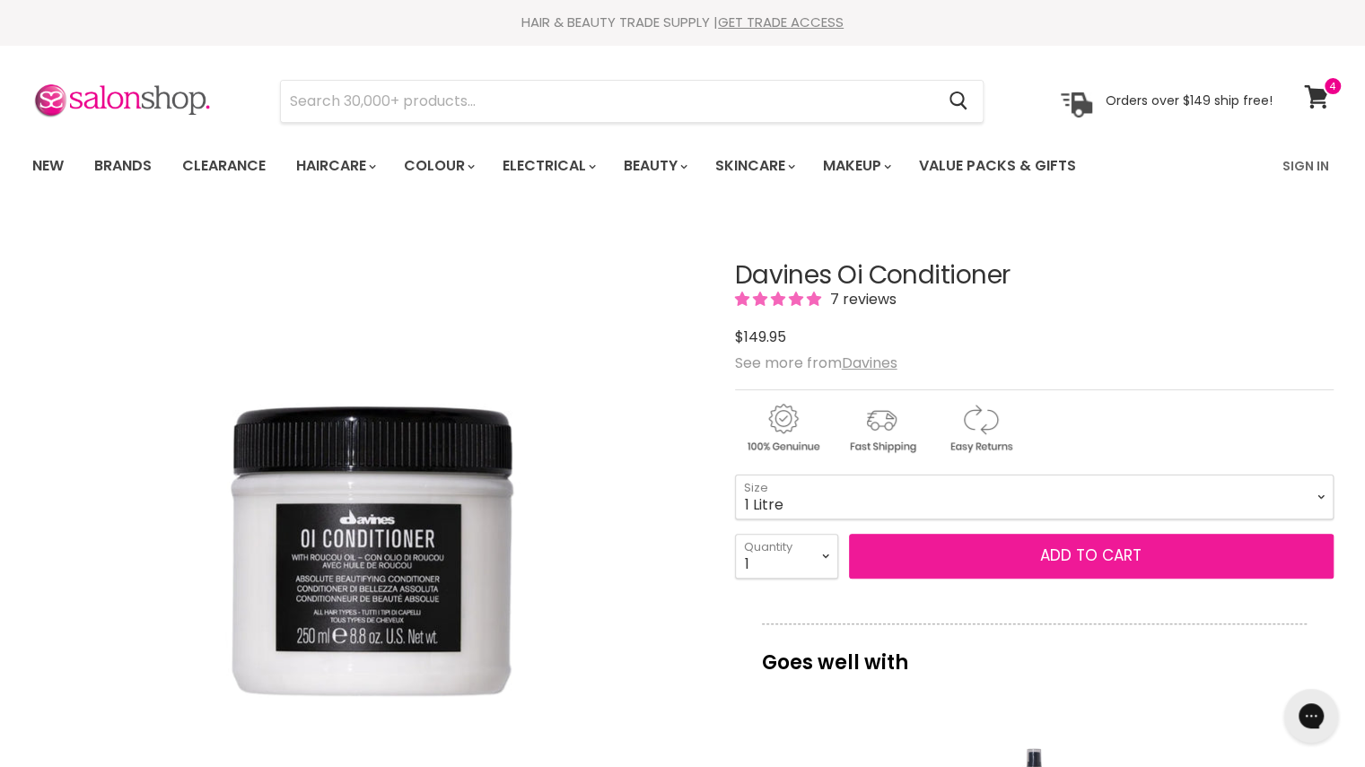
click at [969, 570] on button "Add to cart" at bounding box center [1091, 556] width 485 height 45
click at [1076, 552] on button "Add to cart" at bounding box center [1091, 556] width 485 height 45
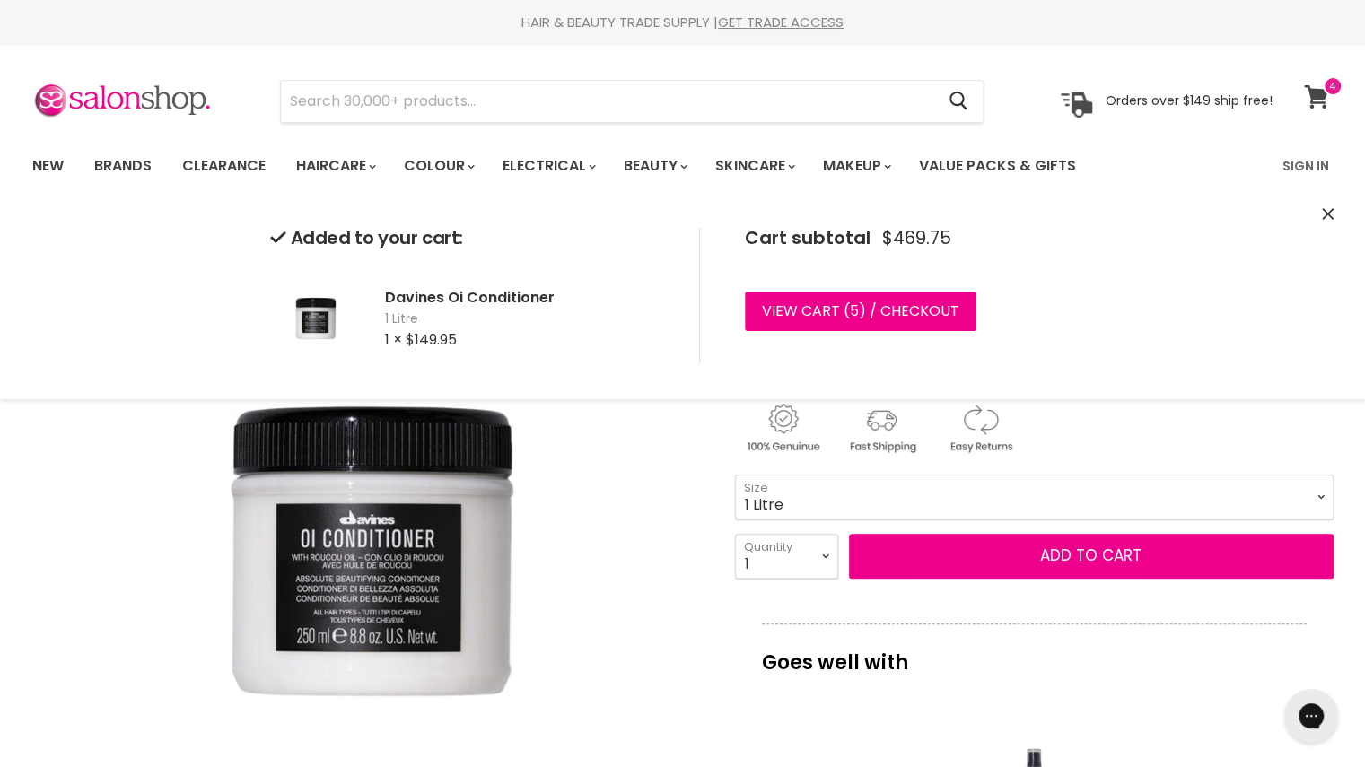
click at [1333, 94] on span at bounding box center [1333, 86] width 20 height 20
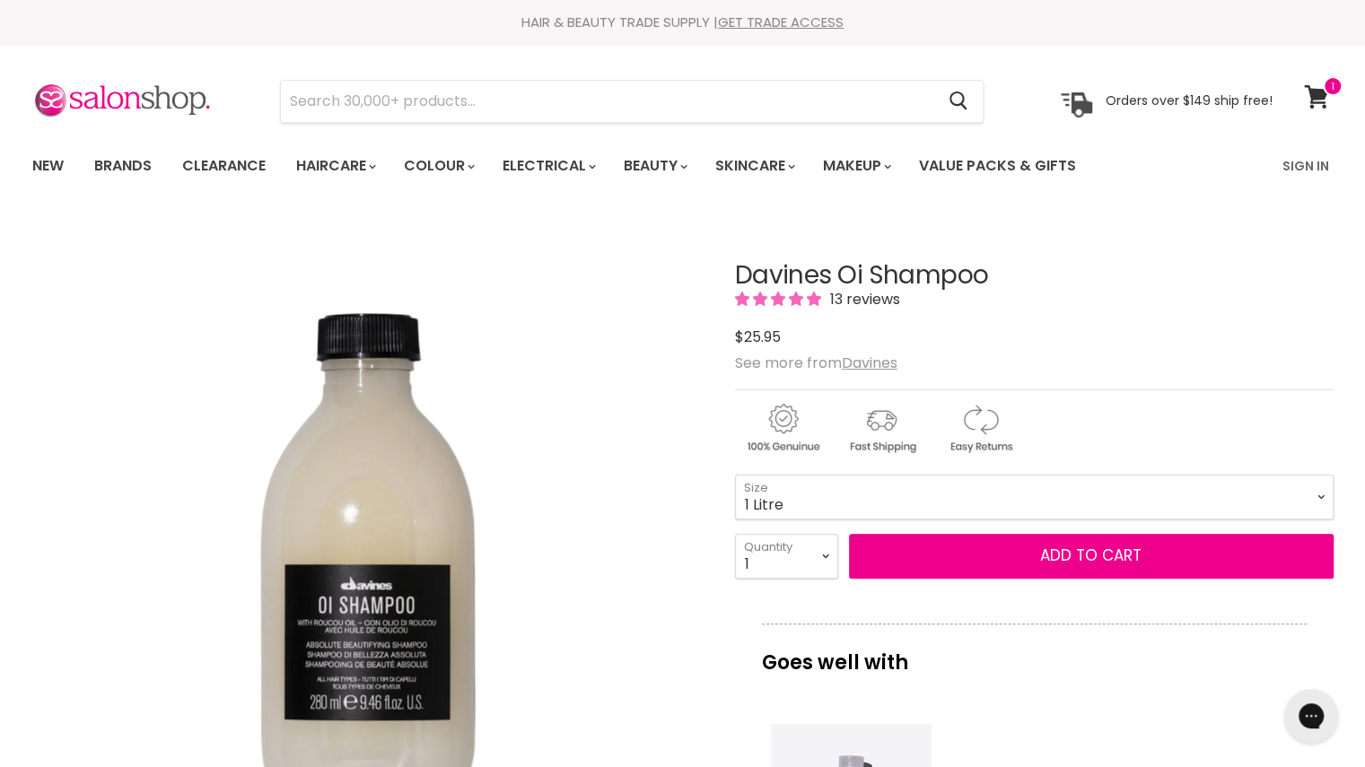
click at [735, 475] on select "90ml 280ml 1 Litre" at bounding box center [1034, 497] width 599 height 45
select select "1 Litre"
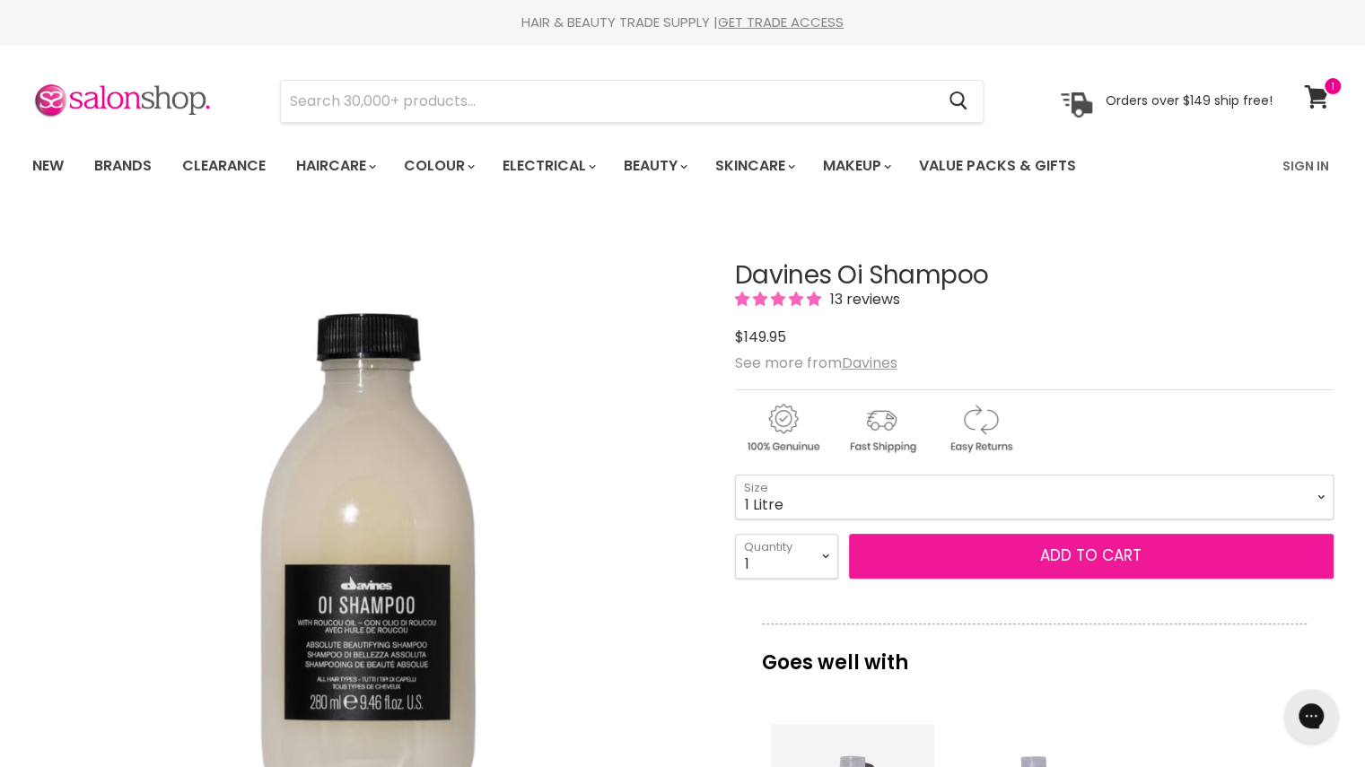
click at [949, 550] on button "Add to cart" at bounding box center [1091, 556] width 485 height 45
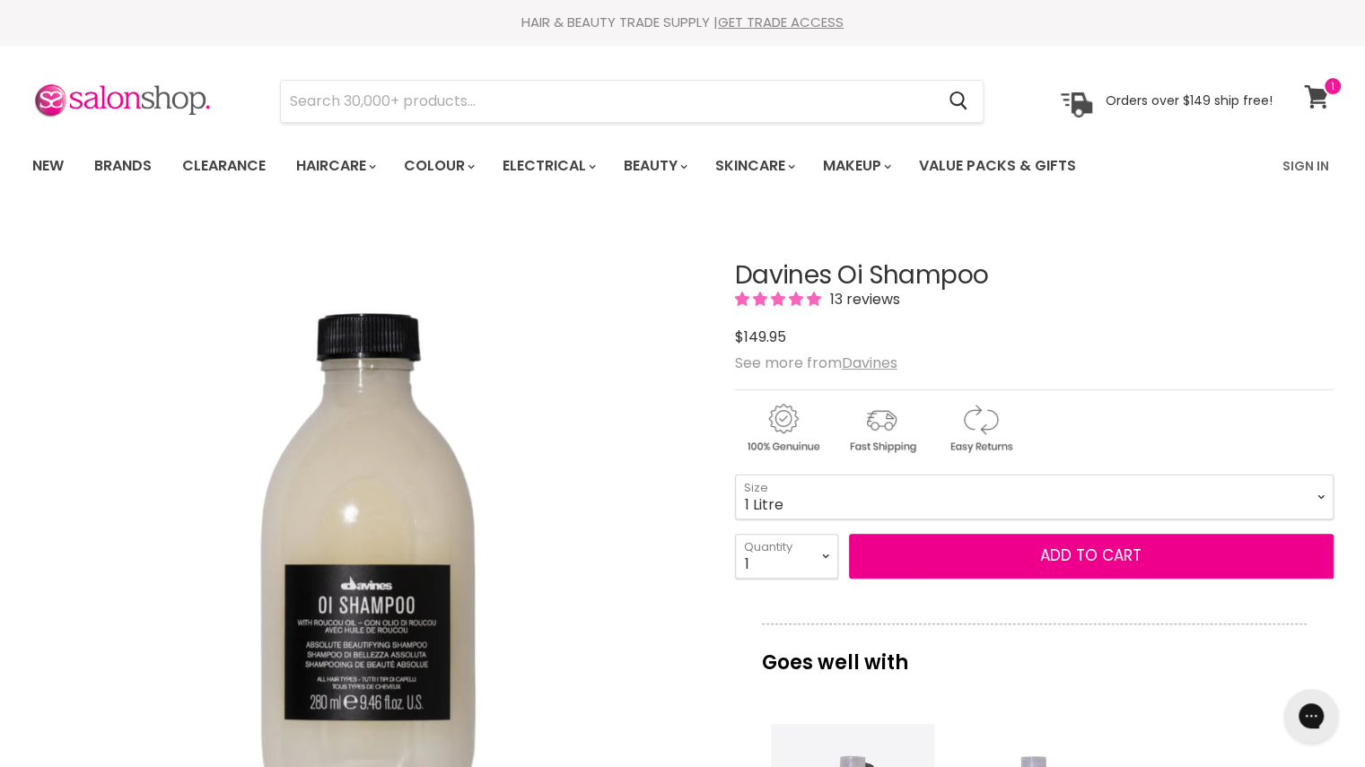
click at [1333, 95] on span at bounding box center [1333, 86] width 20 height 20
click at [1060, 550] on span "Add to cart" at bounding box center [1090, 556] width 101 height 22
click at [1316, 109] on link "View cart" at bounding box center [1319, 96] width 48 height 41
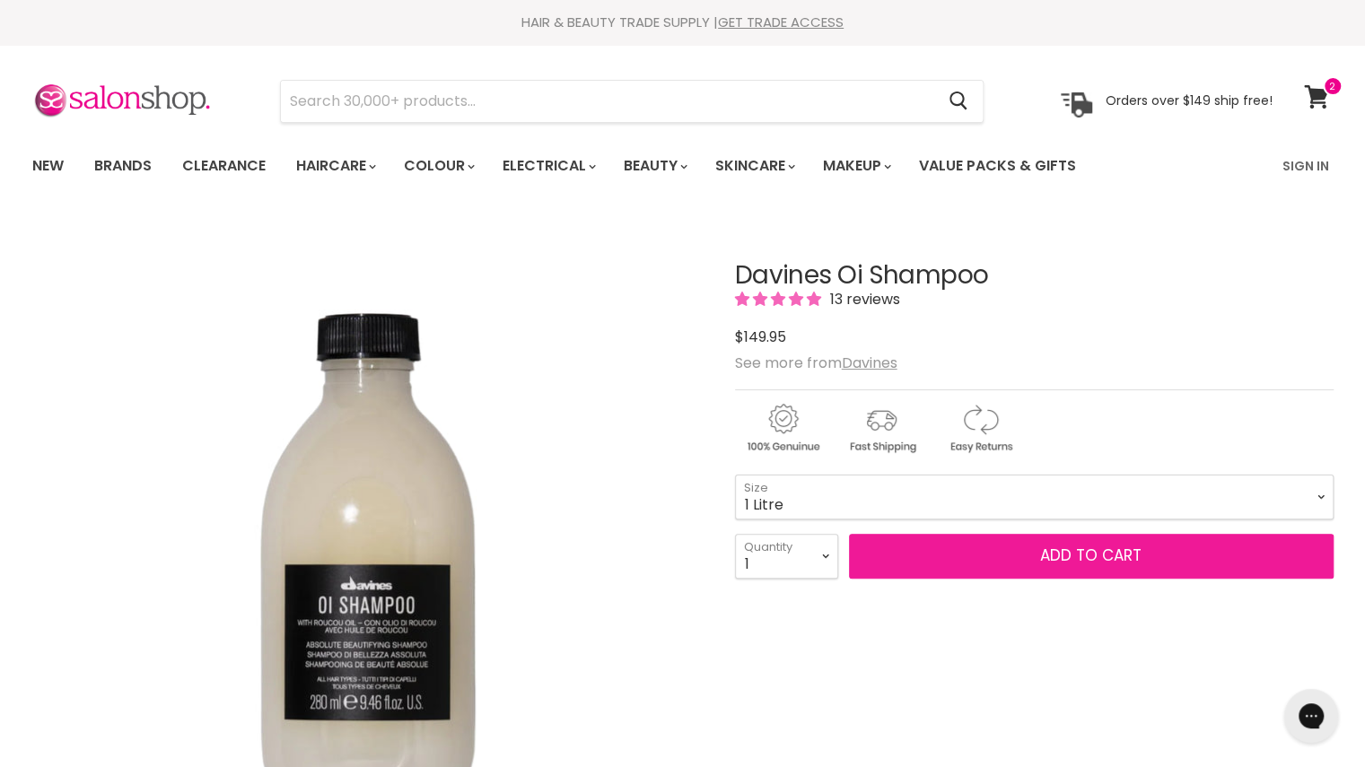
click at [1070, 552] on span "Add to cart" at bounding box center [1090, 556] width 101 height 22
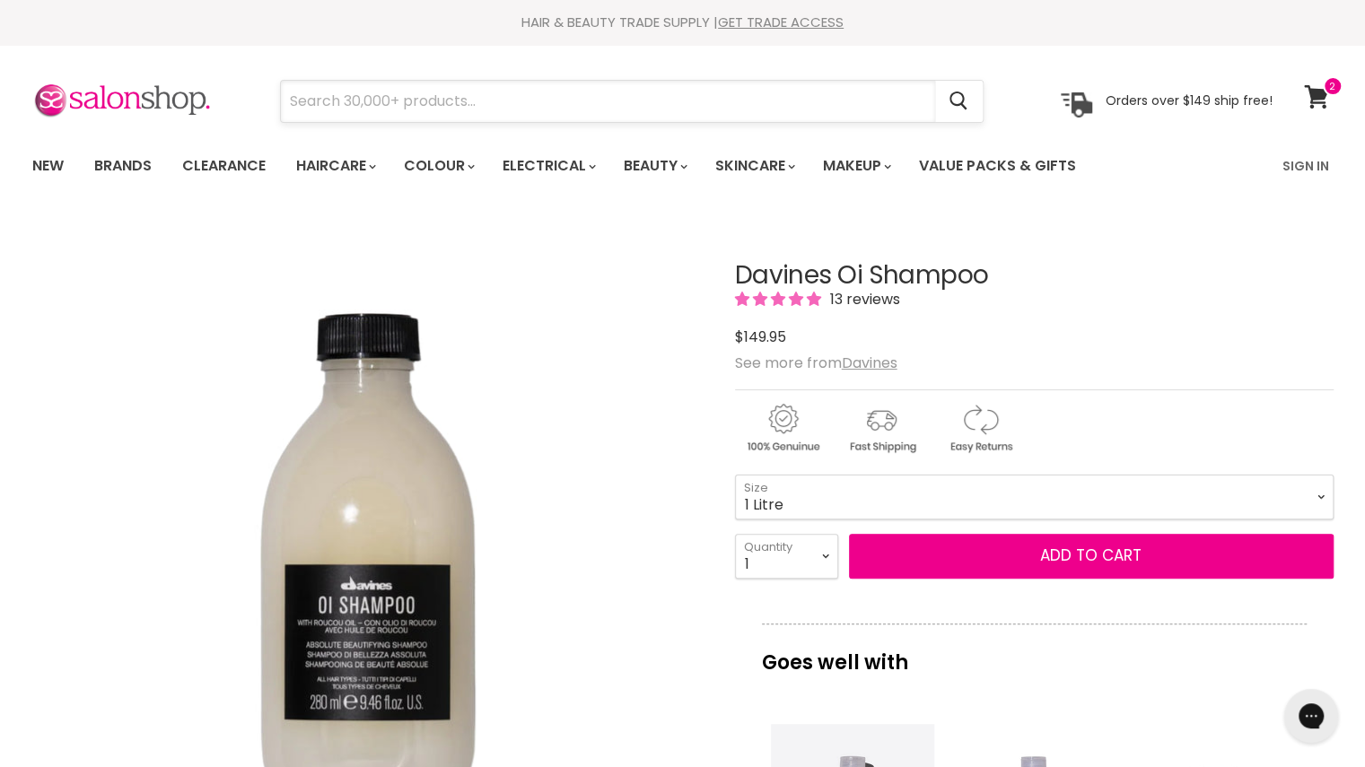
click at [475, 91] on input "Search" at bounding box center [608, 101] width 654 height 41
type input "s"
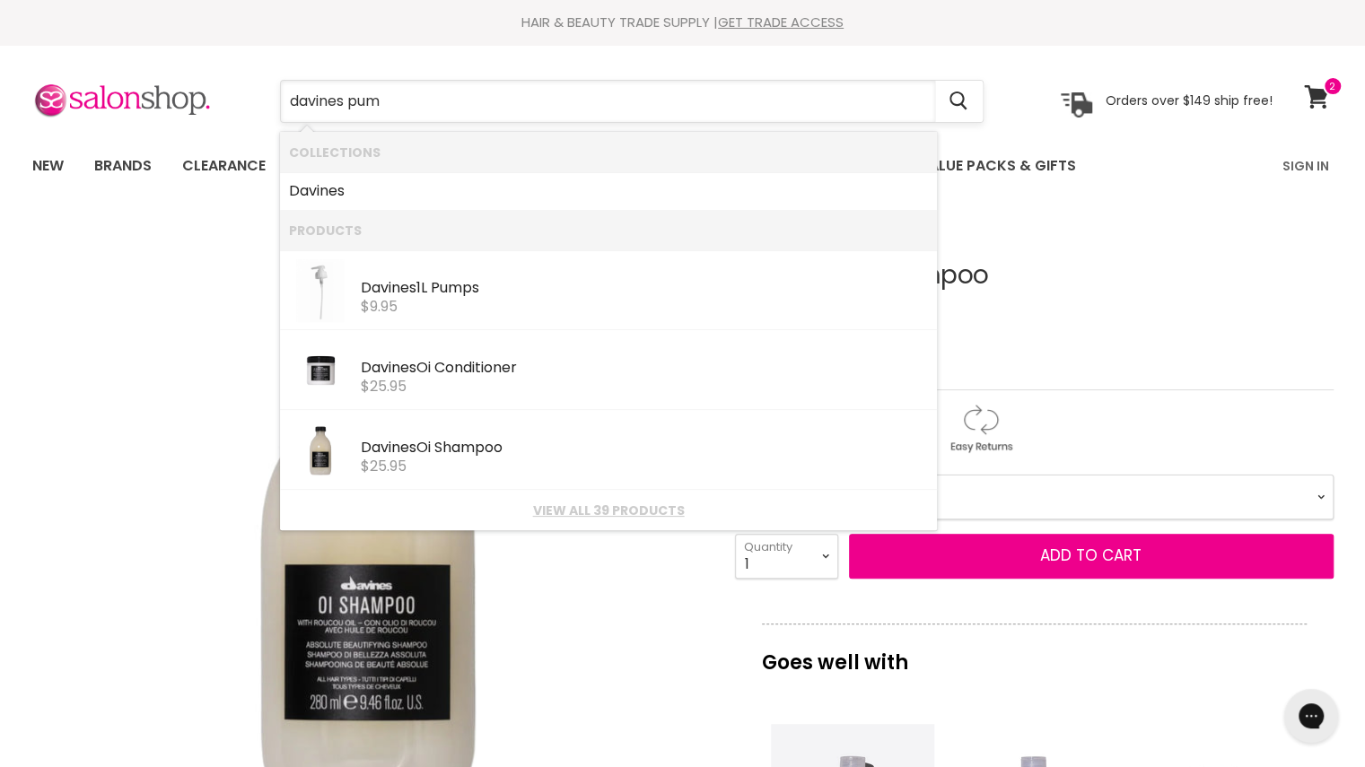
type input "davines pump"
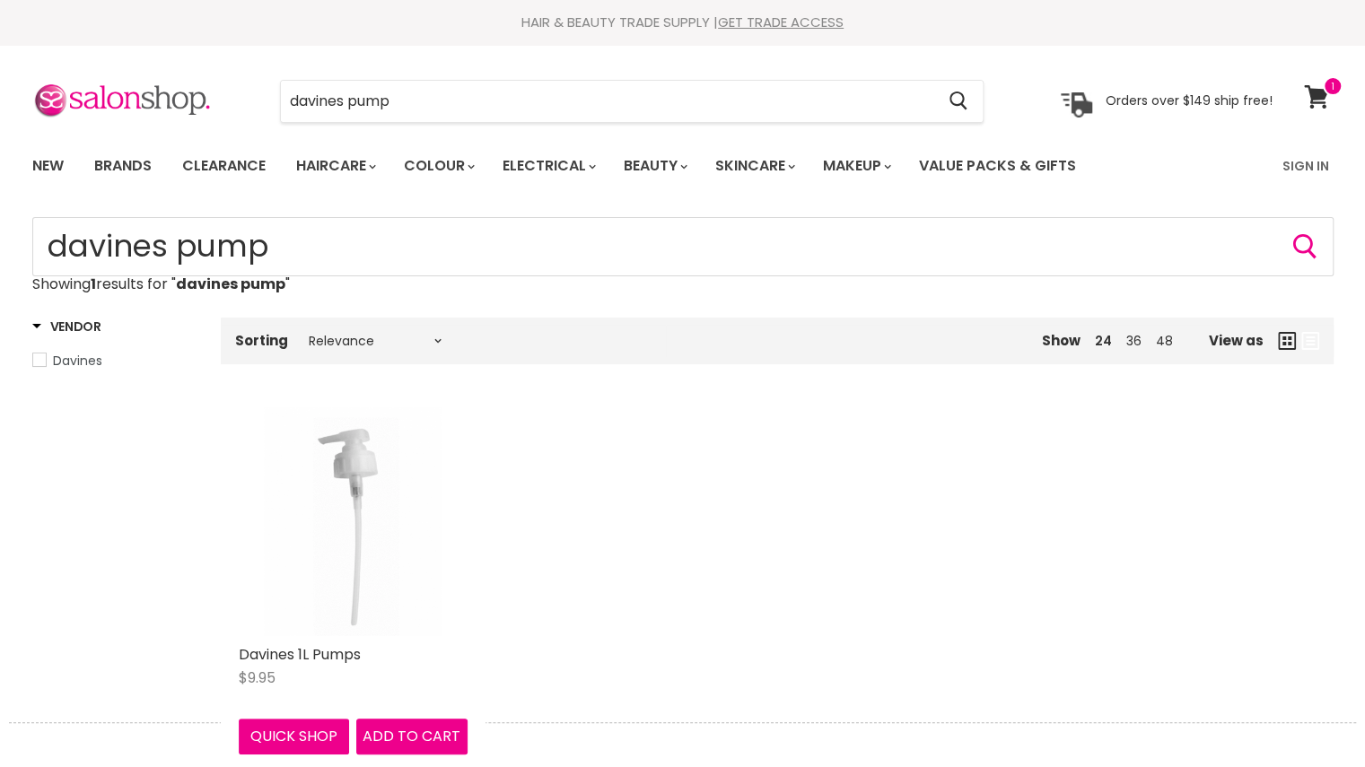
click at [323, 554] on img "Main content" at bounding box center [353, 521] width 229 height 229
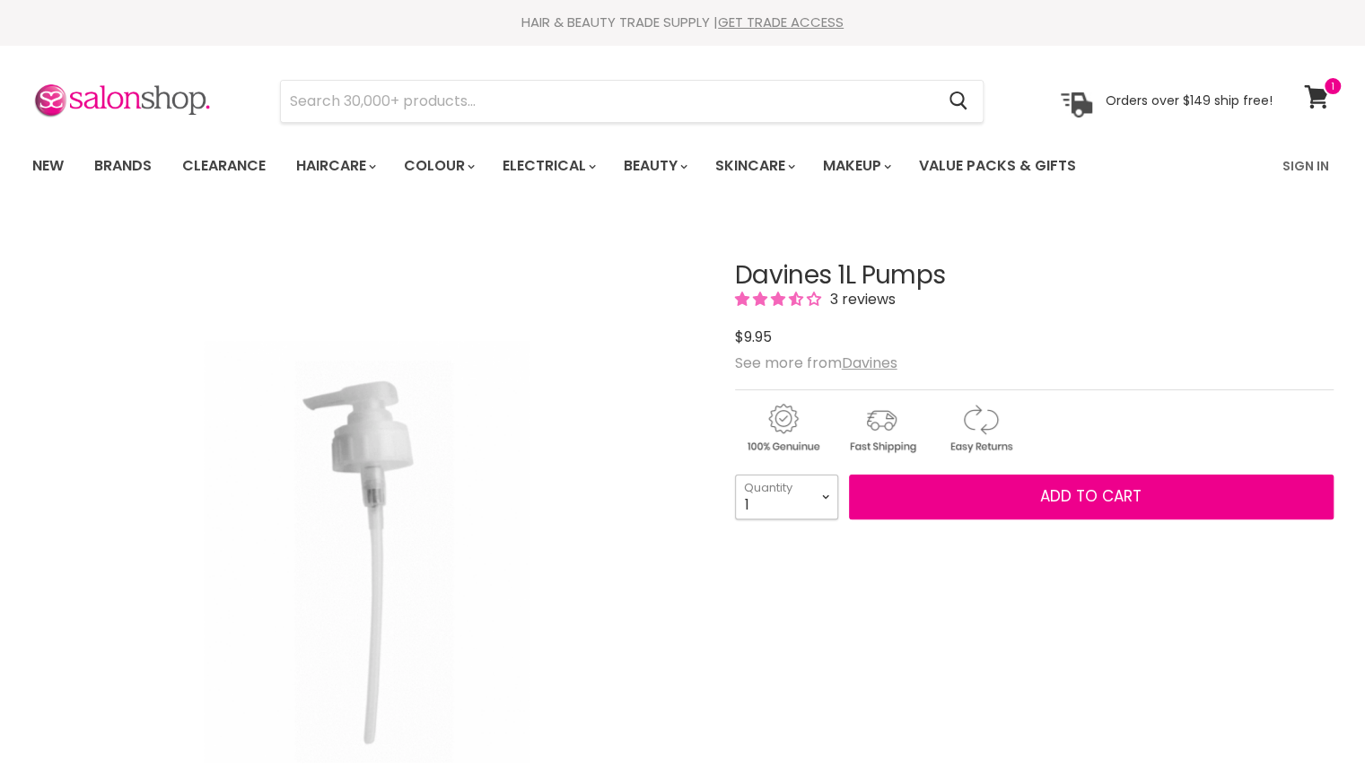
drag, startPoint x: 0, startPoint y: 0, endPoint x: 813, endPoint y: 509, distance: 959.1
click at [813, 509] on select "1 2 3 4 5 6 7 8 9 10+" at bounding box center [786, 497] width 103 height 45
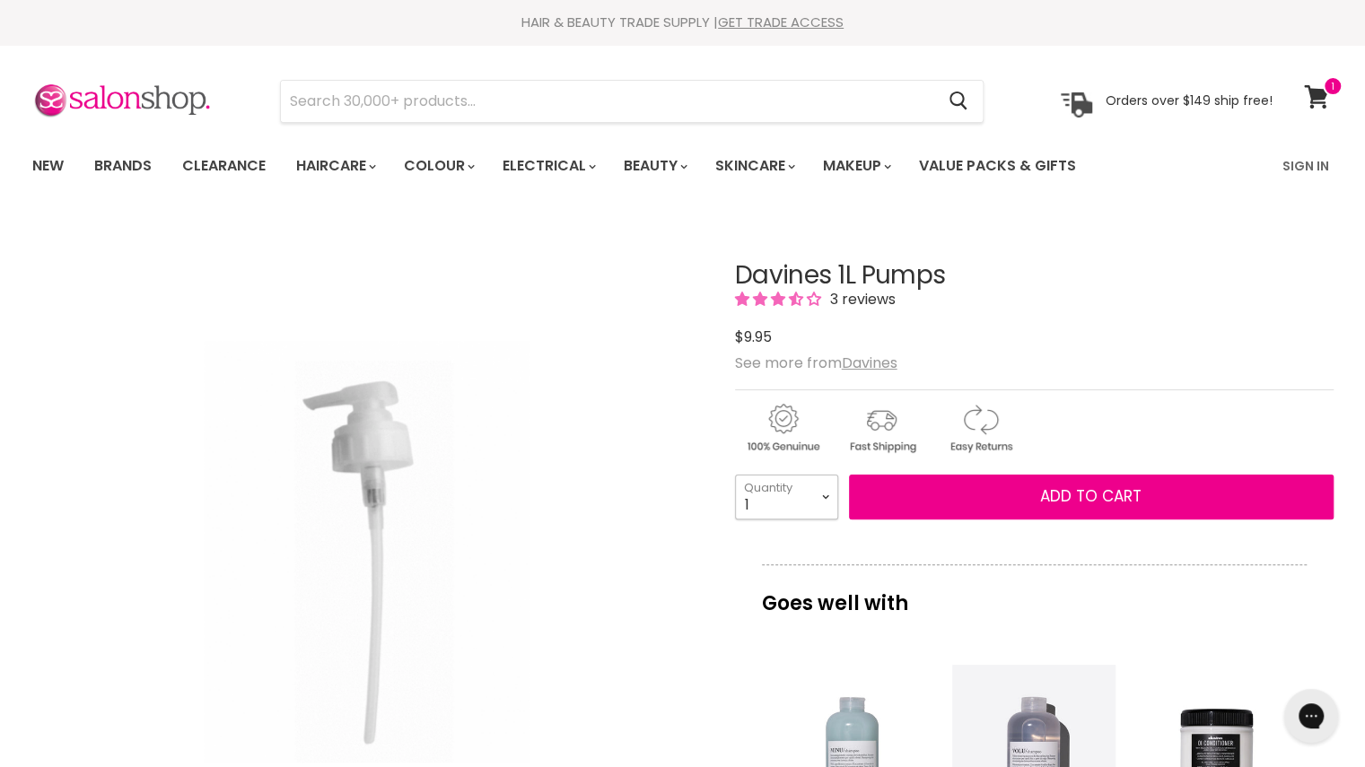
select select "2"
click at [735, 475] on select "1 2 3 4 5 6 7 8 9 10+" at bounding box center [786, 497] width 103 height 45
type input "2"
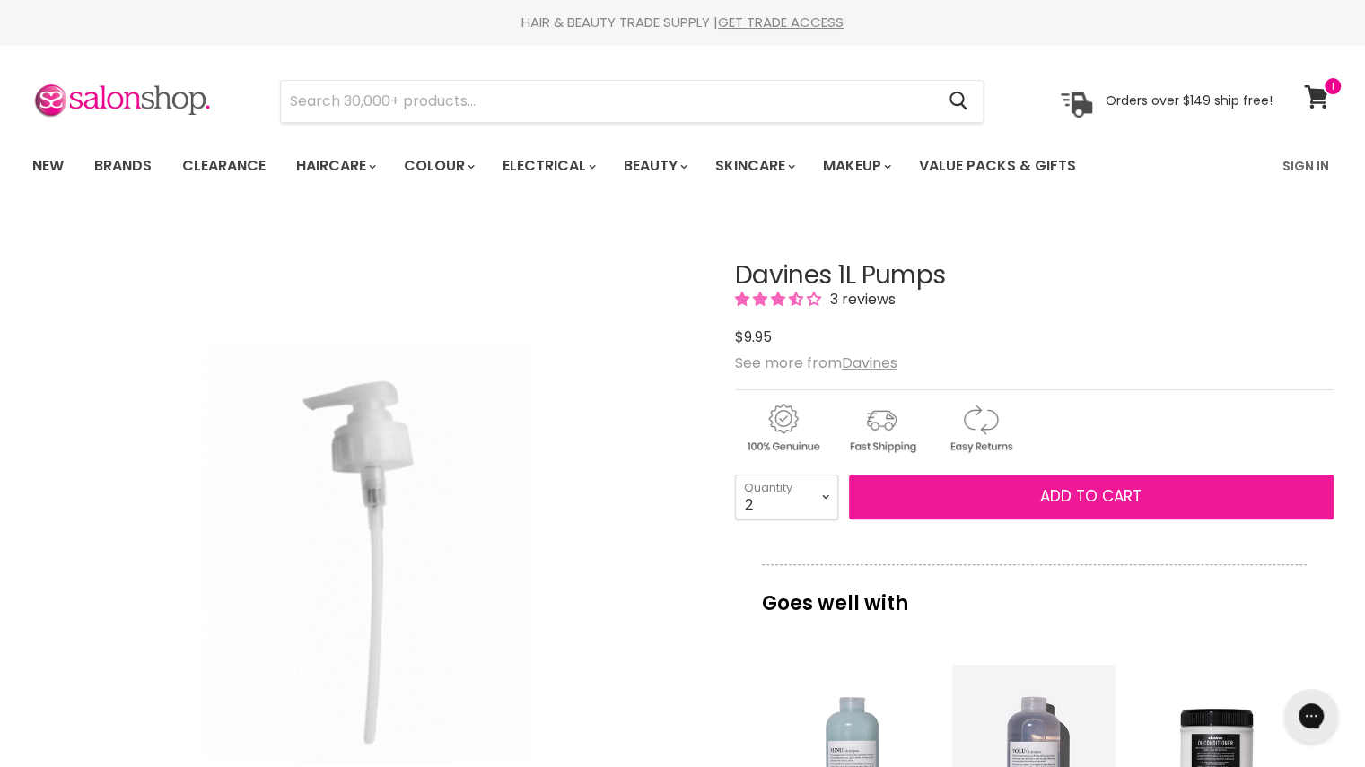
click at [1025, 475] on button "Add to cart" at bounding box center [1091, 497] width 485 height 45
click at [1078, 498] on span "Add to cart" at bounding box center [1090, 496] width 101 height 22
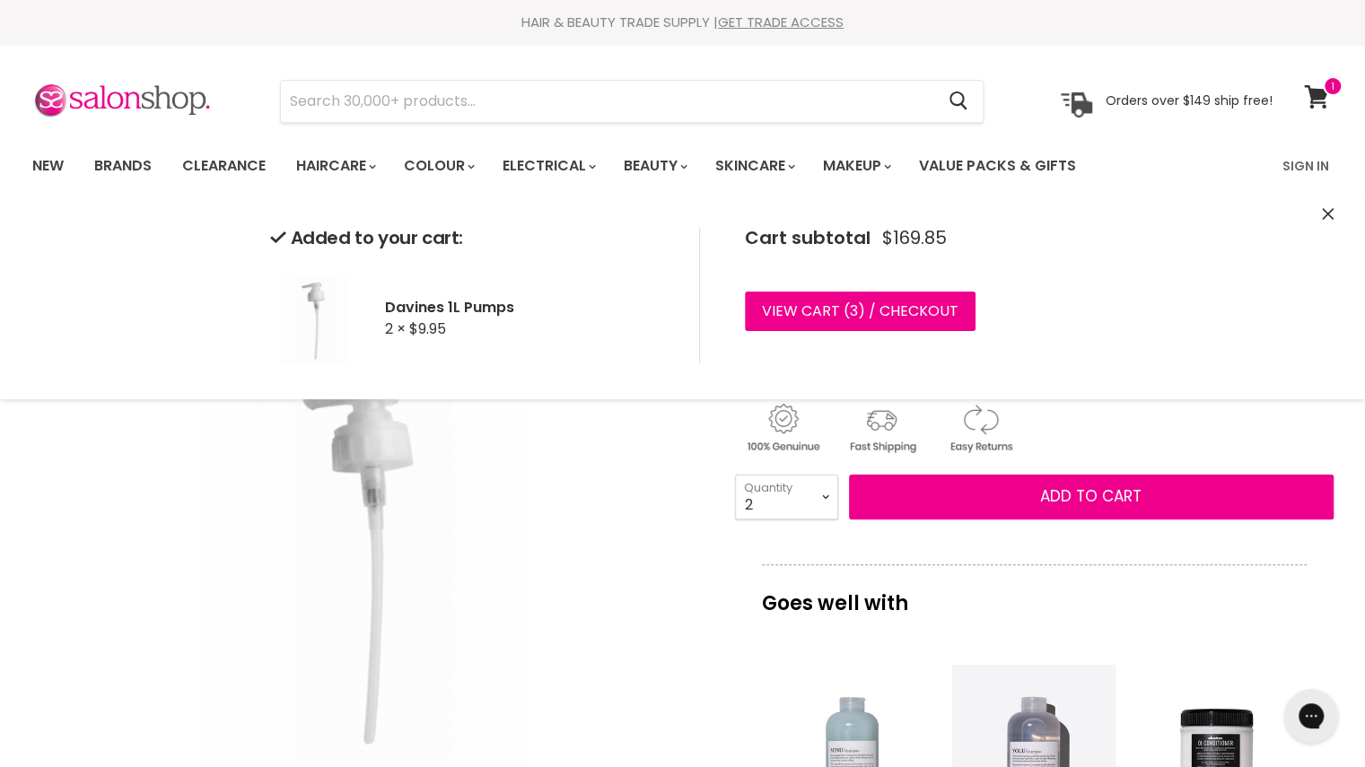
click at [1168, 425] on div "Main content" at bounding box center [1034, 424] width 599 height 70
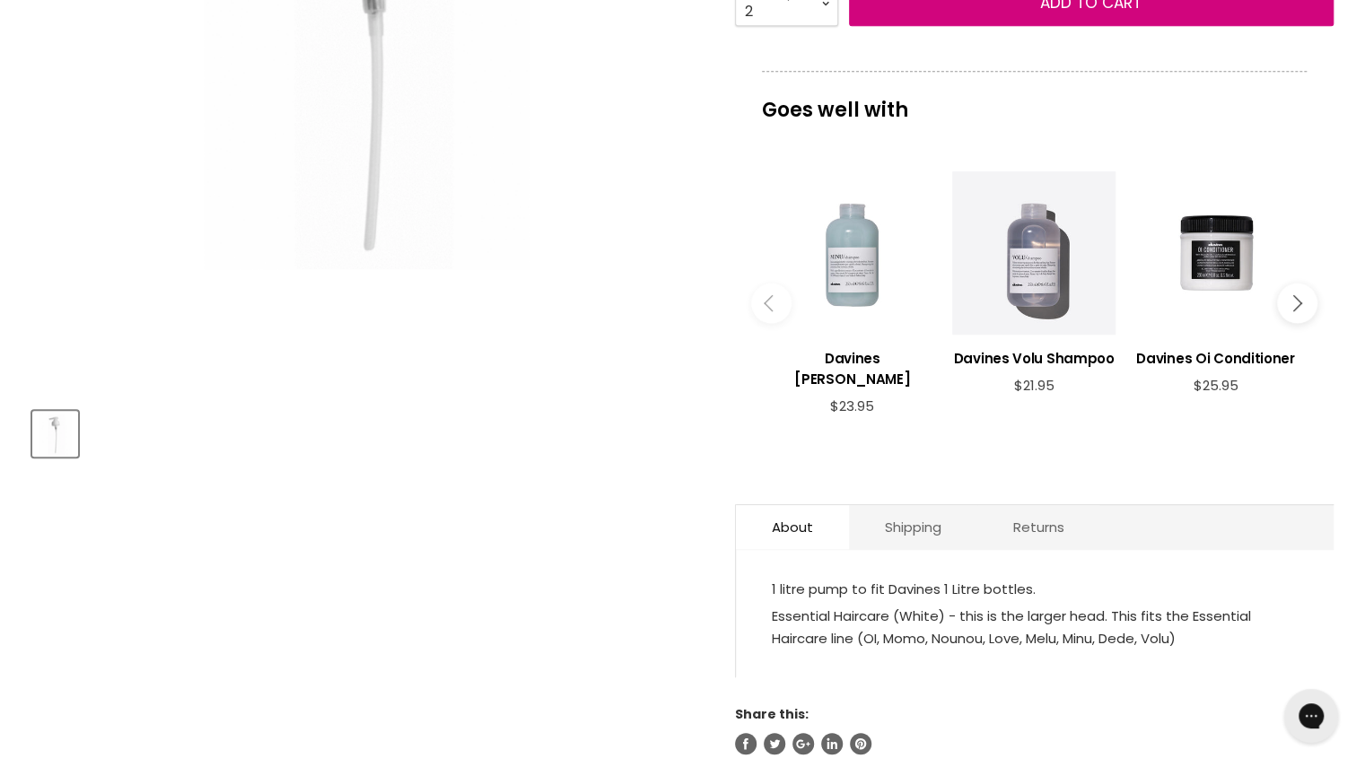
scroll to position [479, 0]
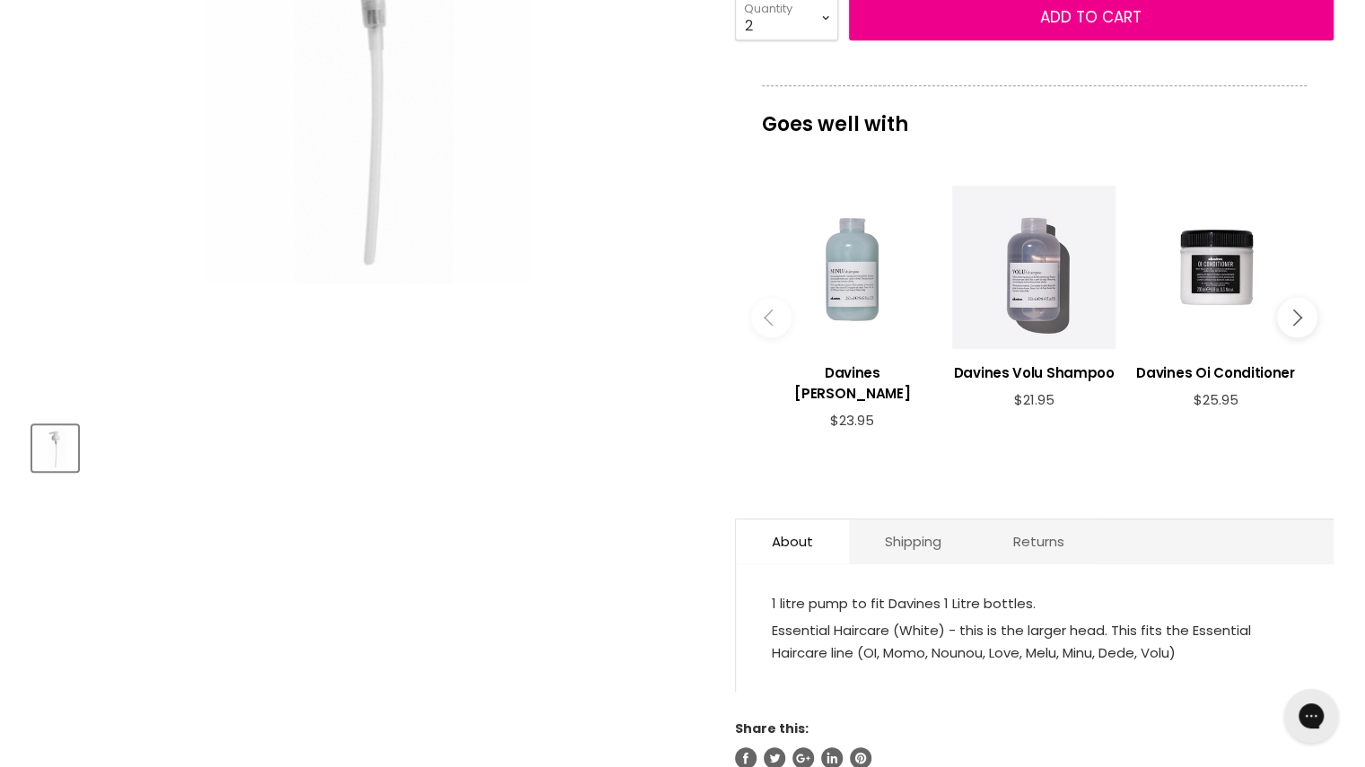
click at [1299, 316] on icon "Main content" at bounding box center [1293, 318] width 16 height 16
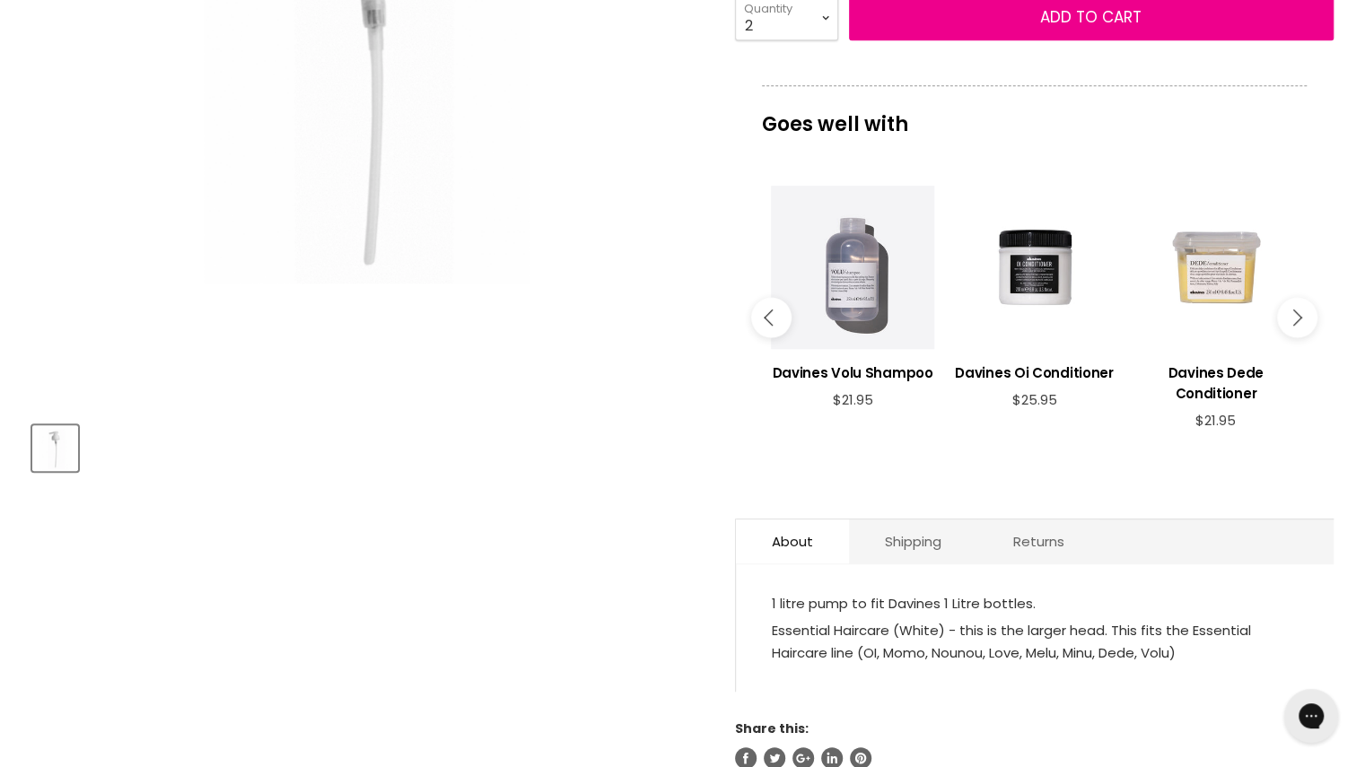
click at [1299, 316] on icon "Main content" at bounding box center [1293, 318] width 16 height 16
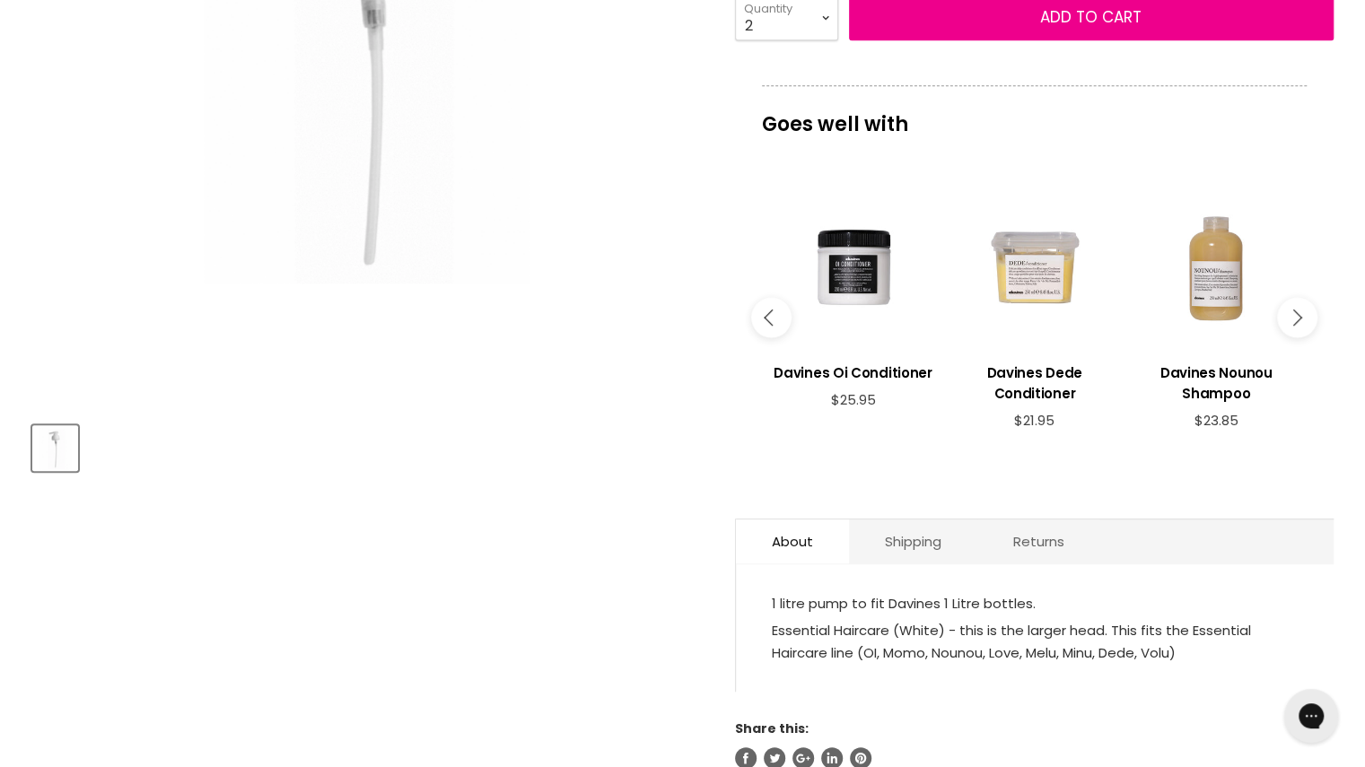
click at [1299, 316] on icon "Main content" at bounding box center [1293, 318] width 16 height 16
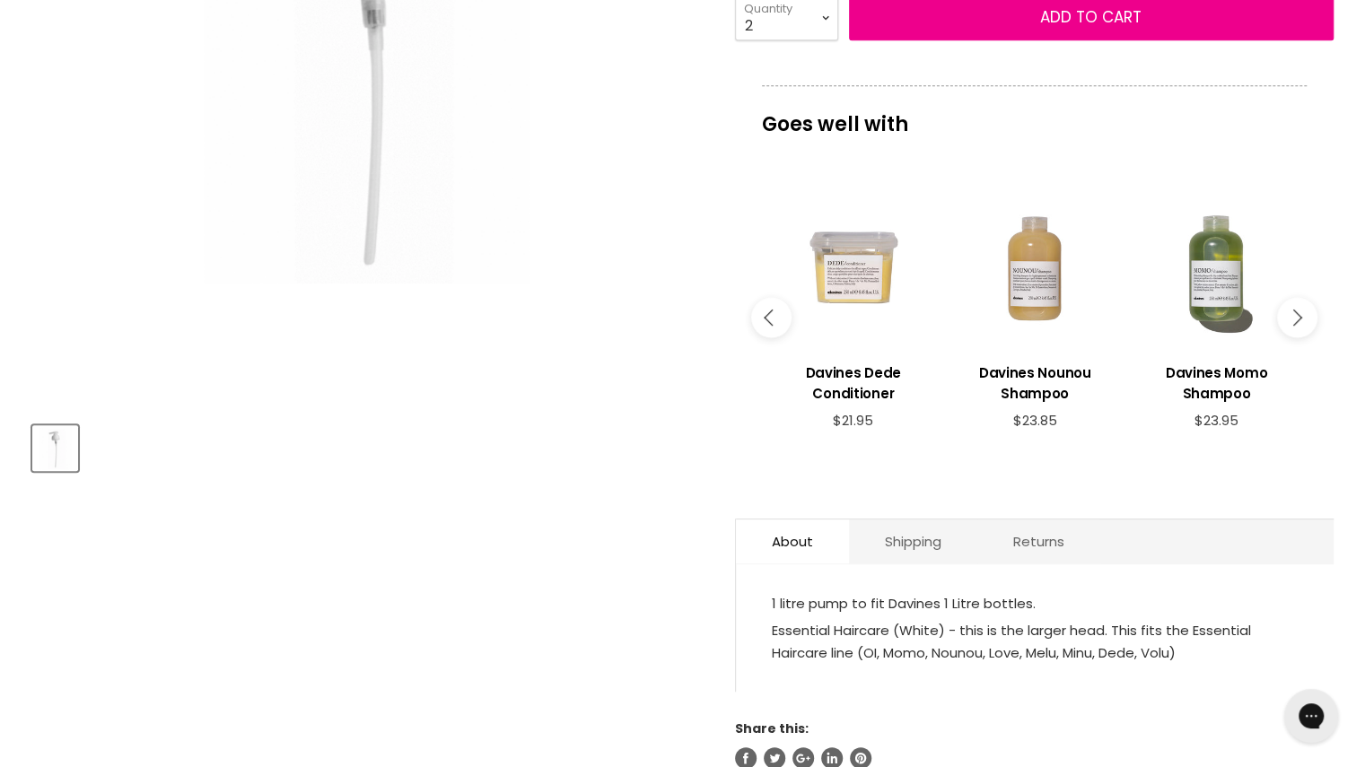
click at [1299, 316] on icon "Main content" at bounding box center [1293, 318] width 16 height 16
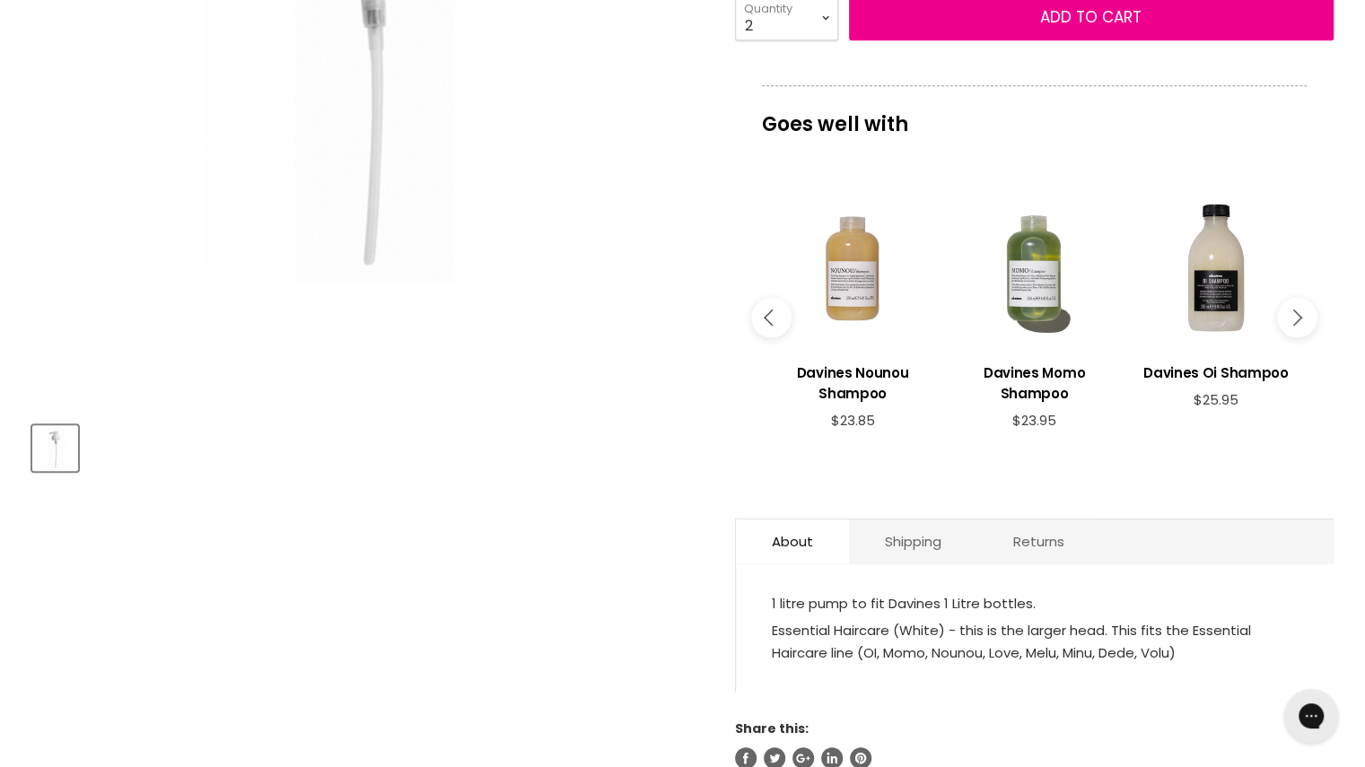
click at [1299, 316] on icon "Main content" at bounding box center [1293, 318] width 16 height 16
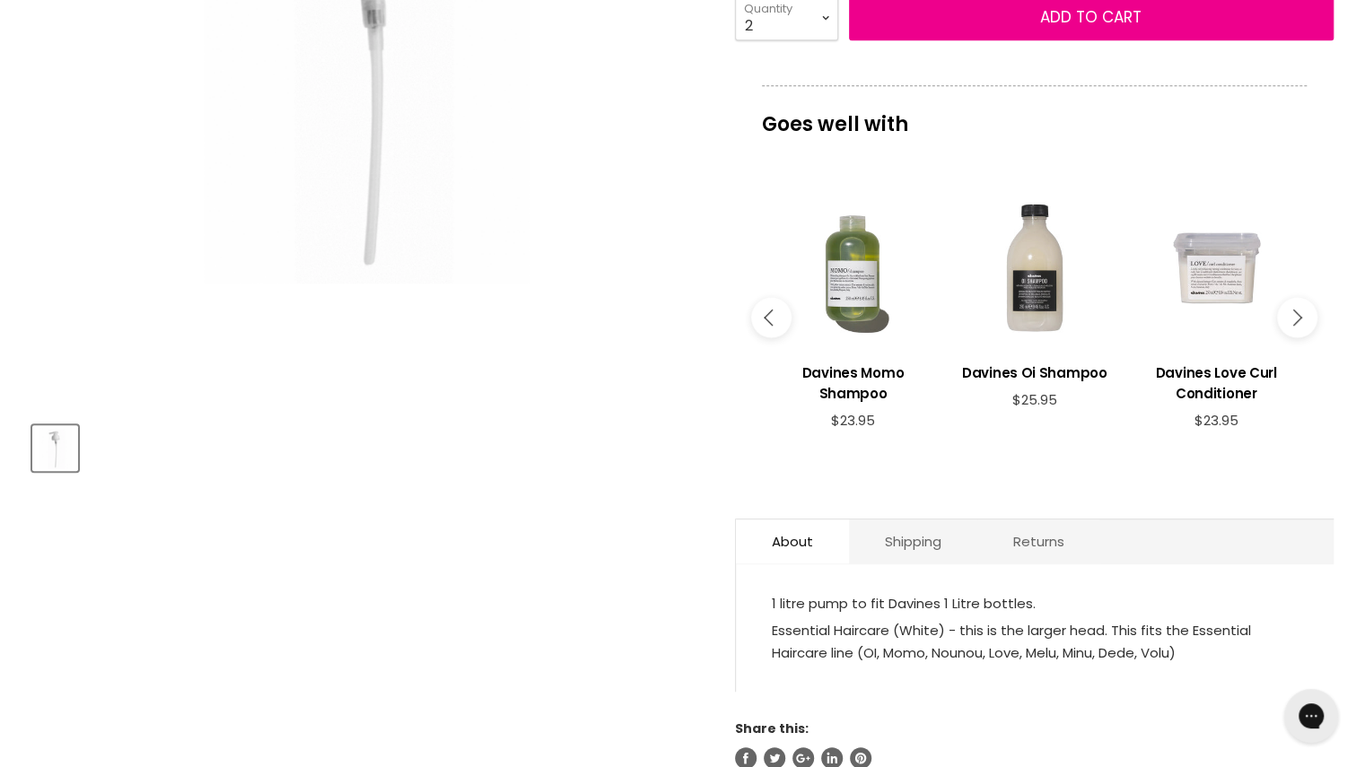
click at [1050, 265] on div "Main content" at bounding box center [1033, 266] width 163 height 163
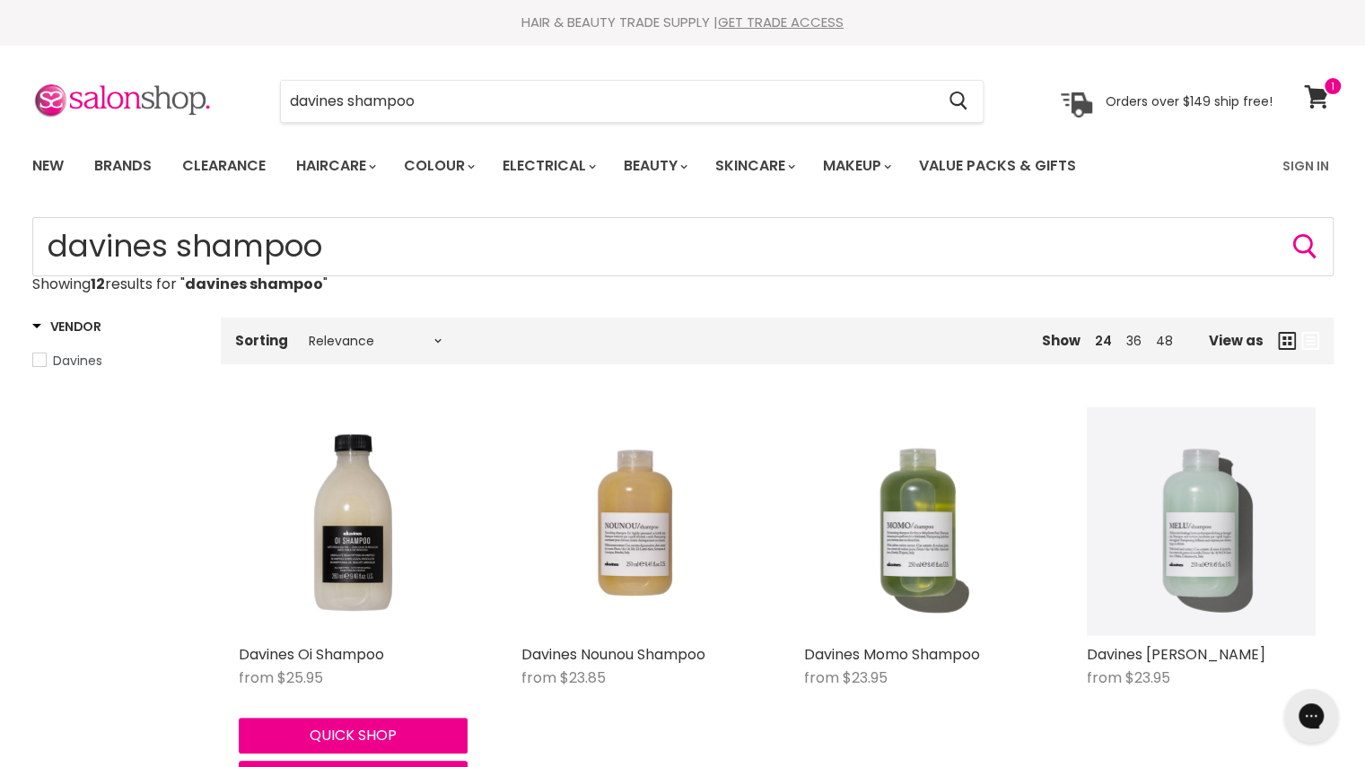
click at [388, 568] on img "Main content" at bounding box center [353, 521] width 229 height 229
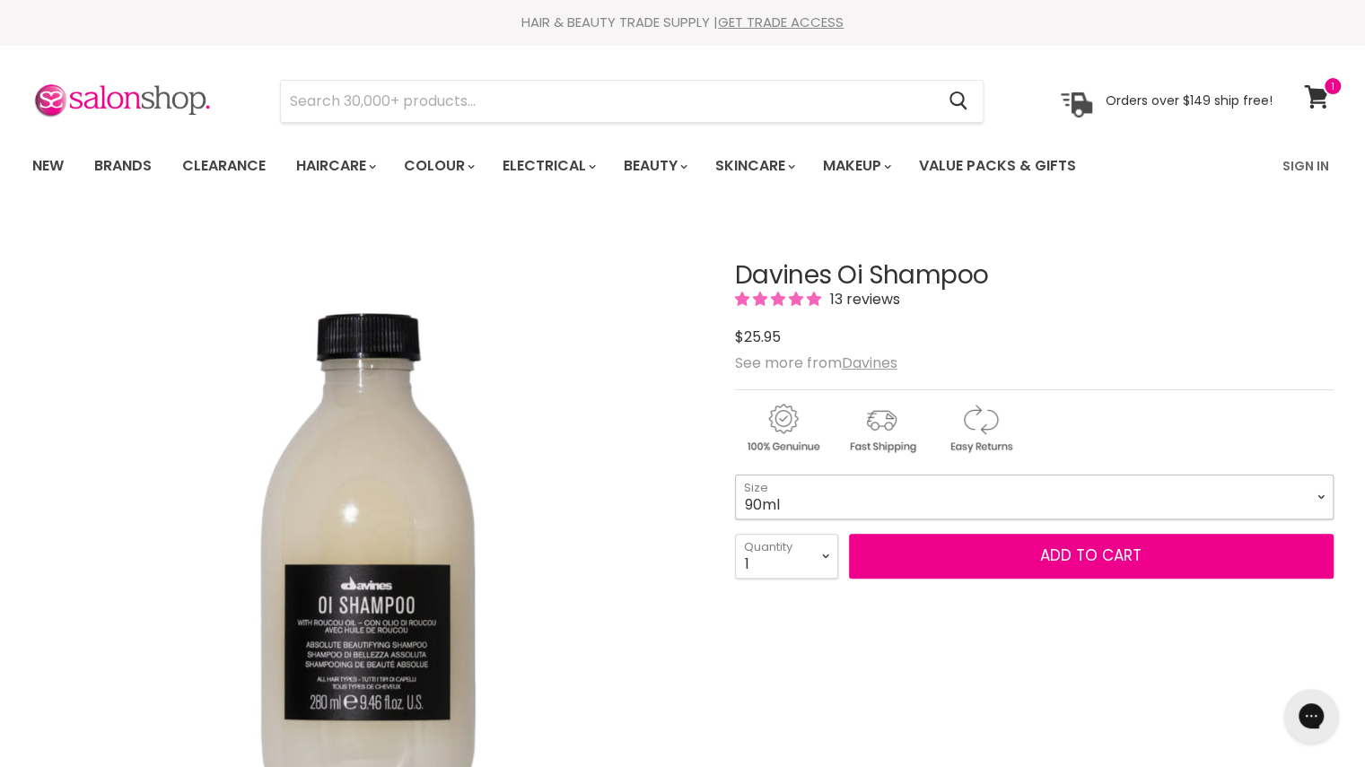
click at [865, 491] on select "90ml 280ml 1 Litre" at bounding box center [1034, 497] width 599 height 45
click at [735, 475] on select "90ml 280ml 1 Litre" at bounding box center [1034, 497] width 599 height 45
select select "1 Litre"
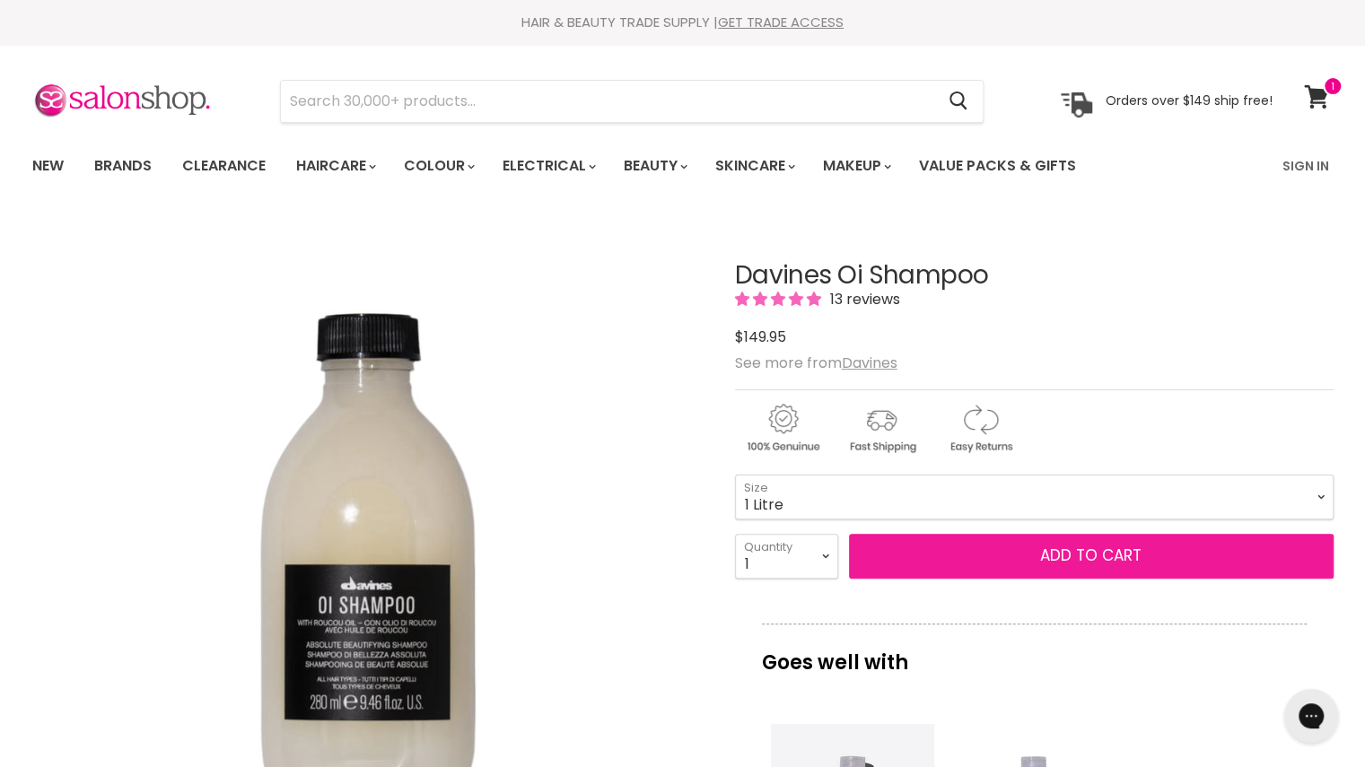
click at [986, 556] on button "Add to cart" at bounding box center [1091, 556] width 485 height 45
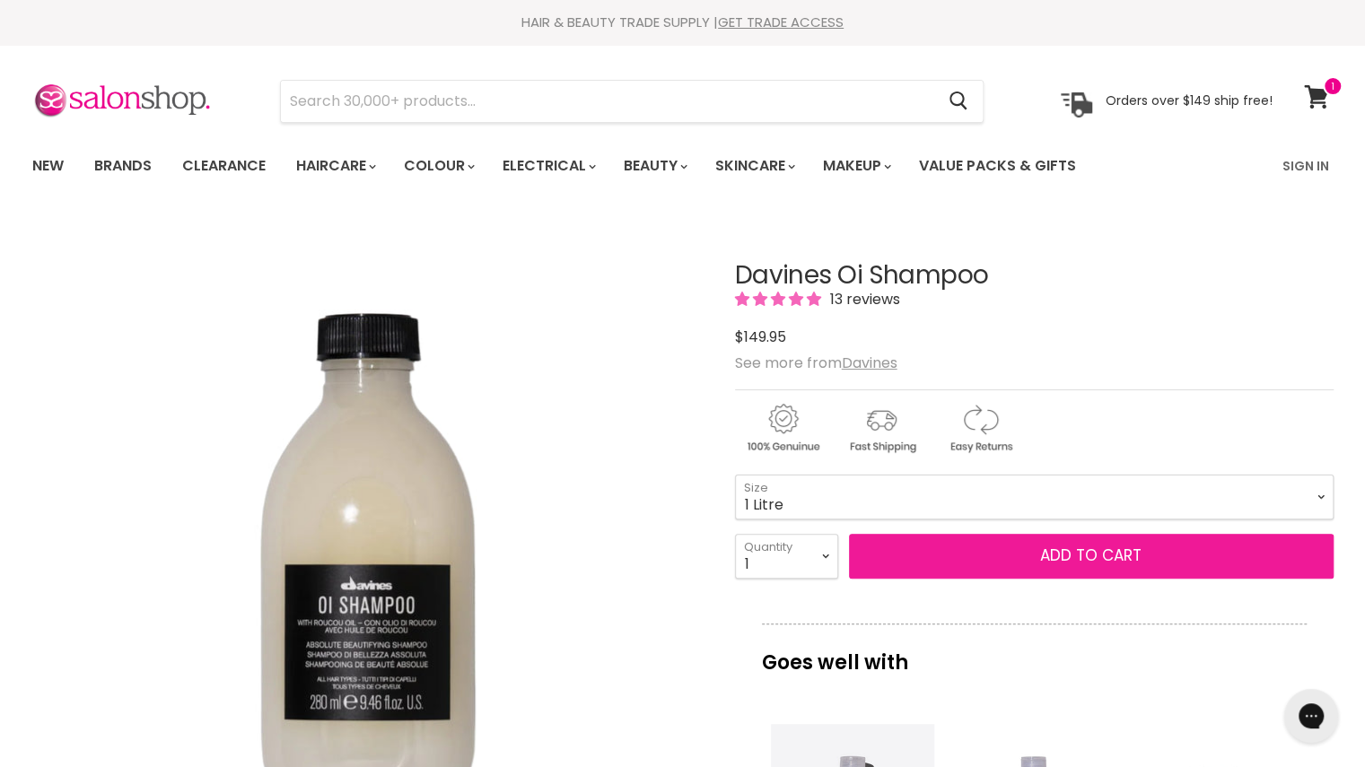
click at [1095, 555] on button "Add to cart" at bounding box center [1091, 556] width 485 height 45
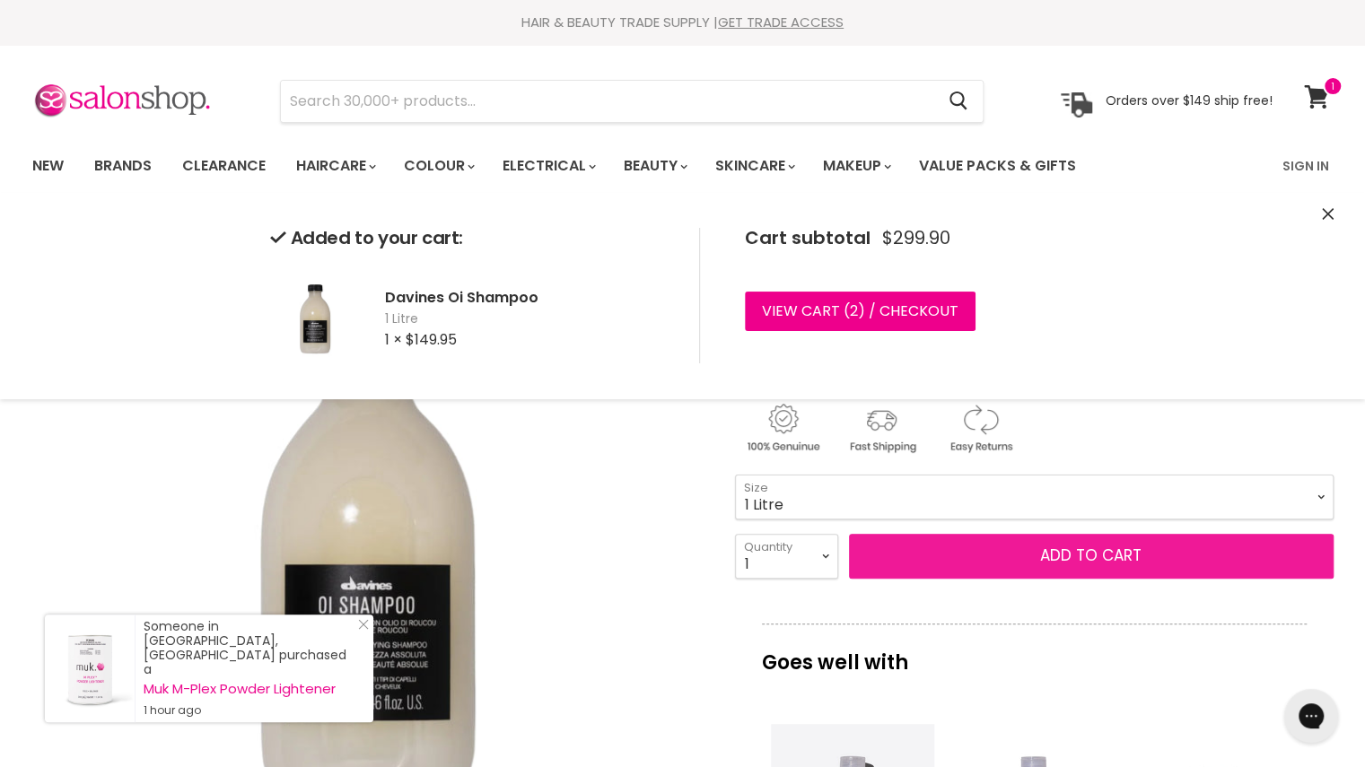
click at [1120, 540] on button "Add to cart" at bounding box center [1091, 556] width 485 height 45
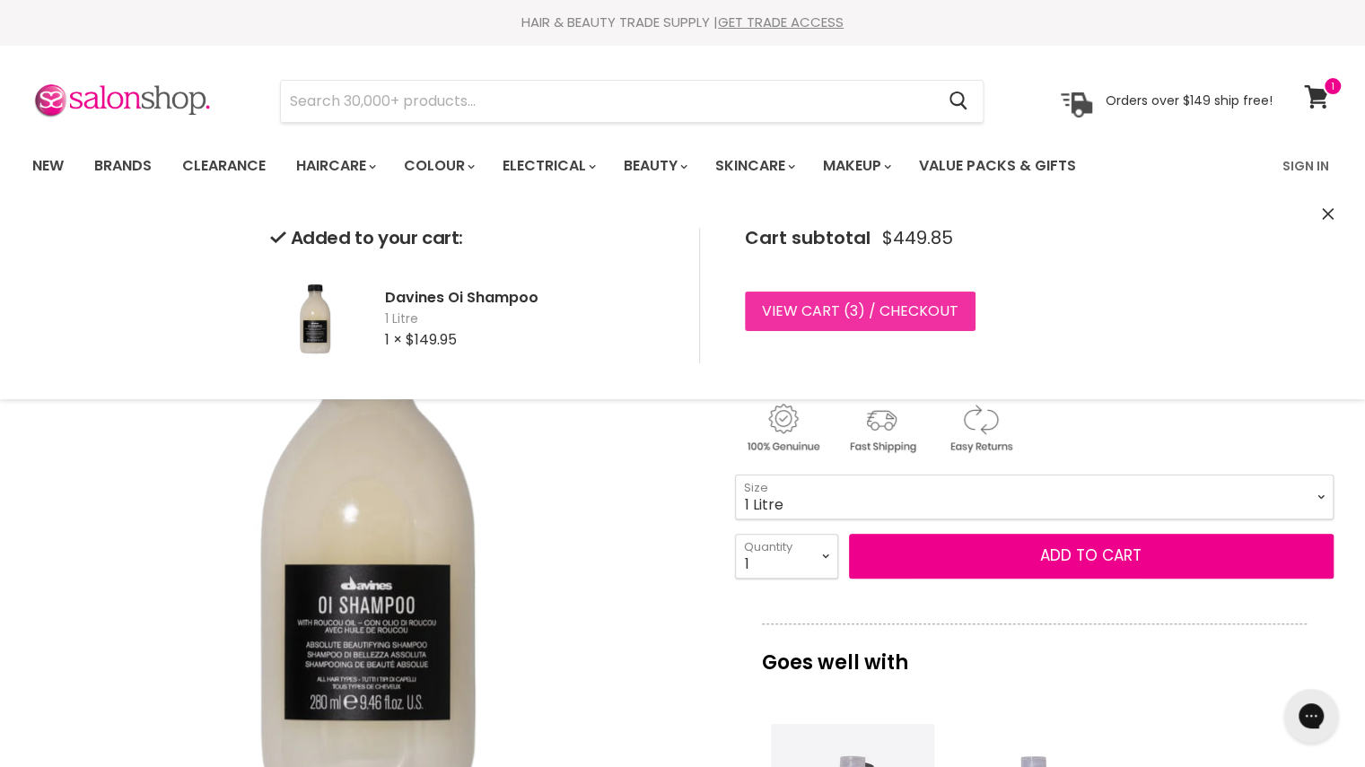
click at [828, 294] on link "View cart ( 3 ) / Checkout" at bounding box center [860, 311] width 231 height 39
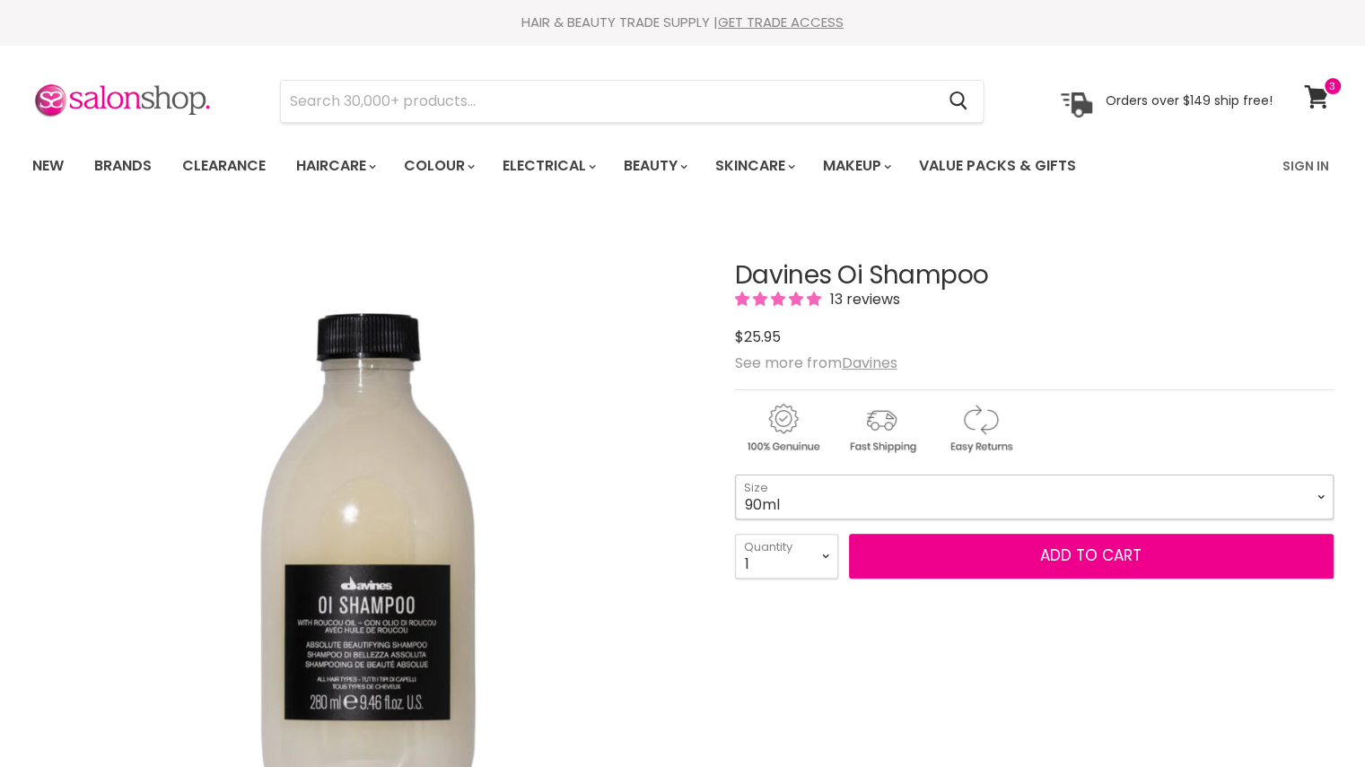
click at [946, 483] on select "90ml 280ml 1 Litre" at bounding box center [1034, 497] width 599 height 45
click at [735, 475] on select "90ml 280ml 1 Litre" at bounding box center [1034, 497] width 599 height 45
select select "1 Litre"
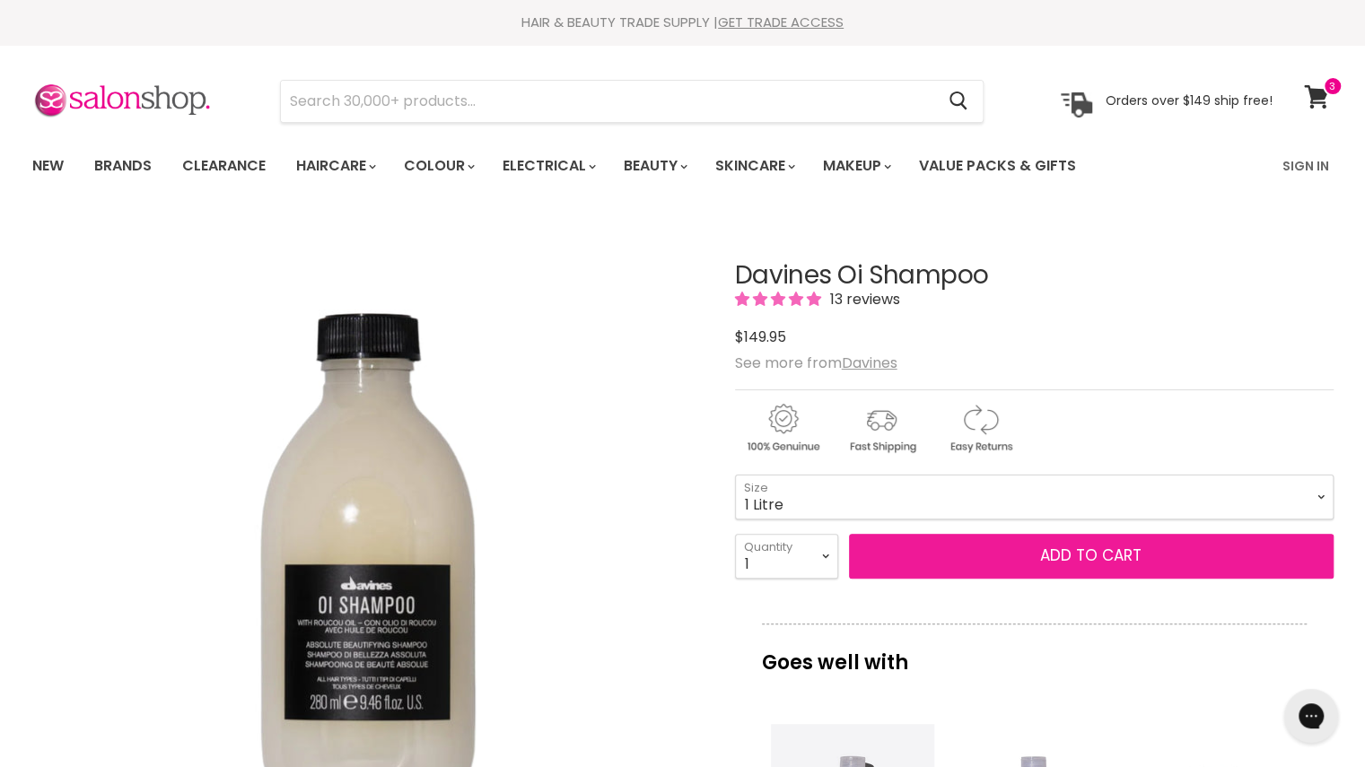
click at [1121, 547] on button "Add to cart" at bounding box center [1091, 556] width 485 height 45
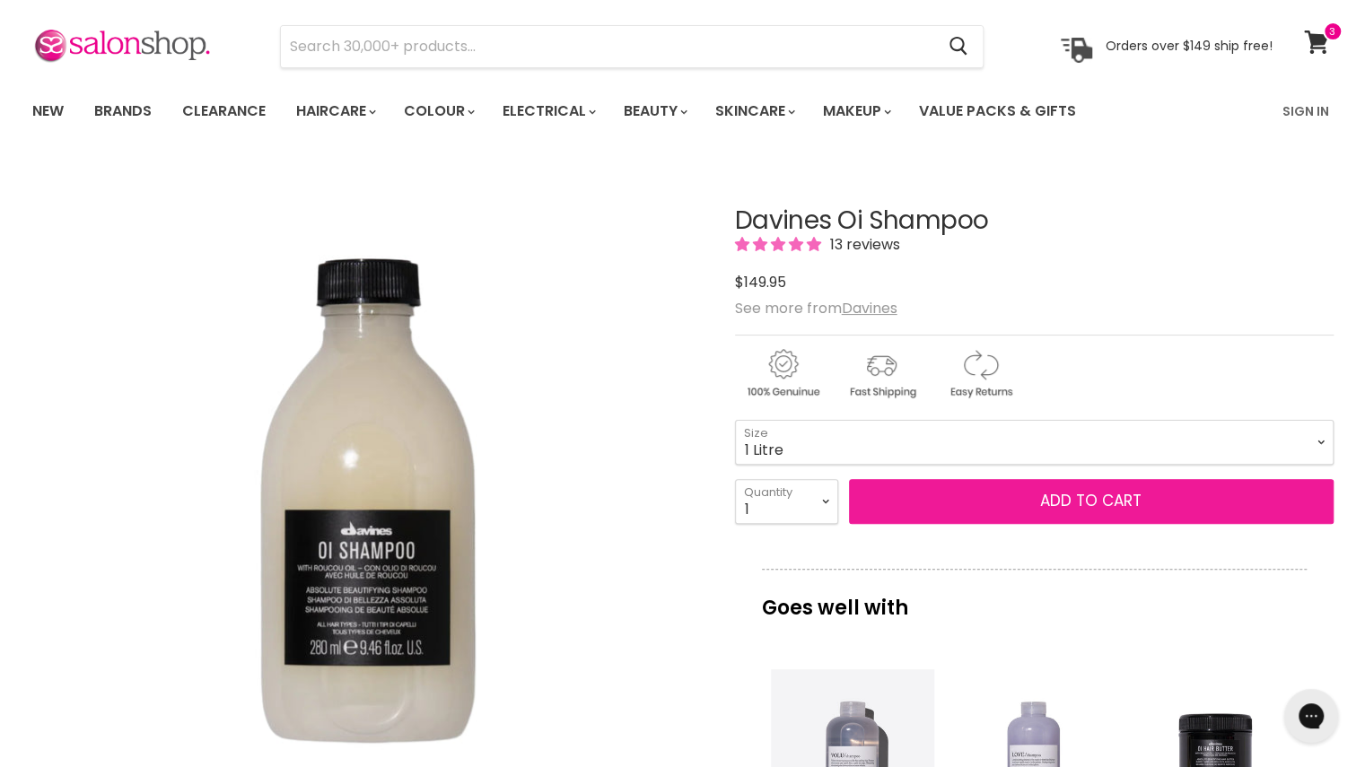
scroll to position [56, 0]
click at [1096, 502] on button "Add to cart" at bounding box center [1091, 500] width 485 height 45
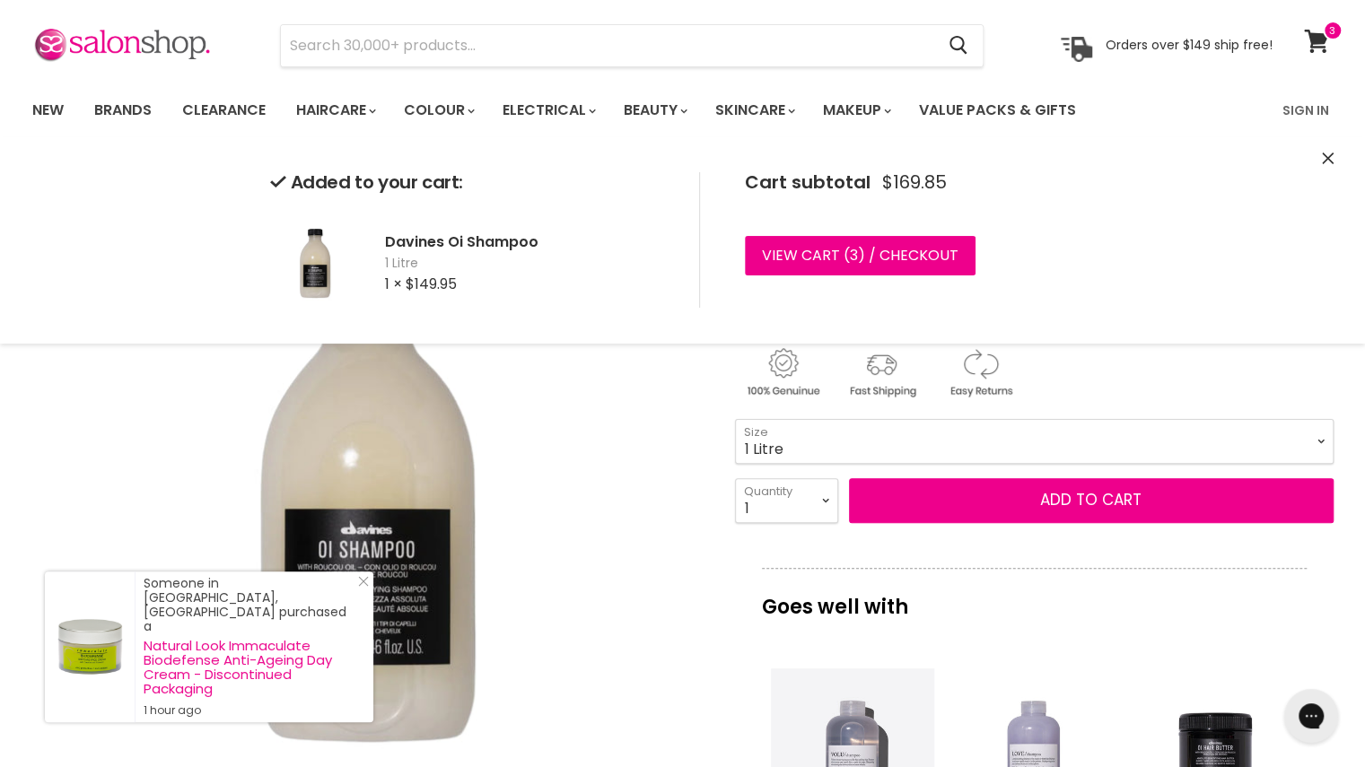
scroll to position [0, 0]
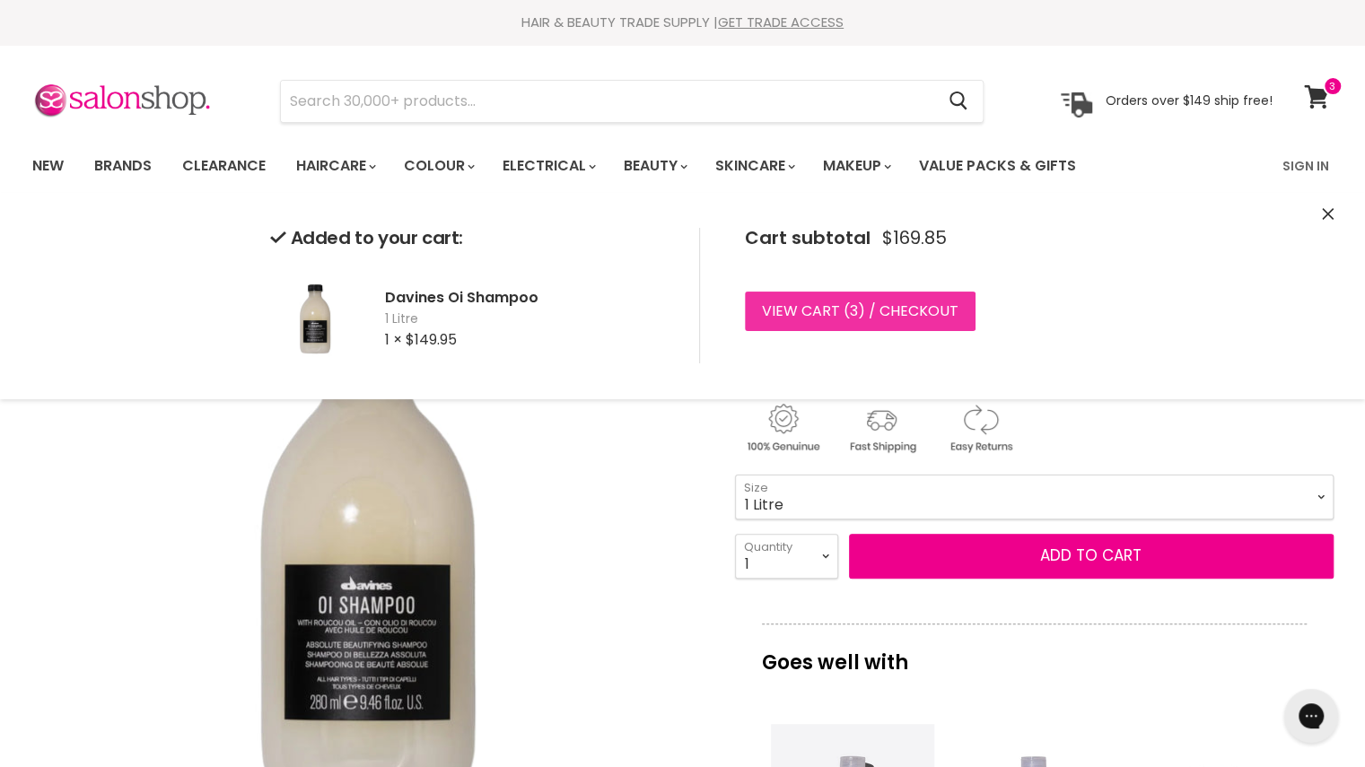
click at [856, 312] on link "View cart ( 3 ) / Checkout" at bounding box center [860, 311] width 231 height 39
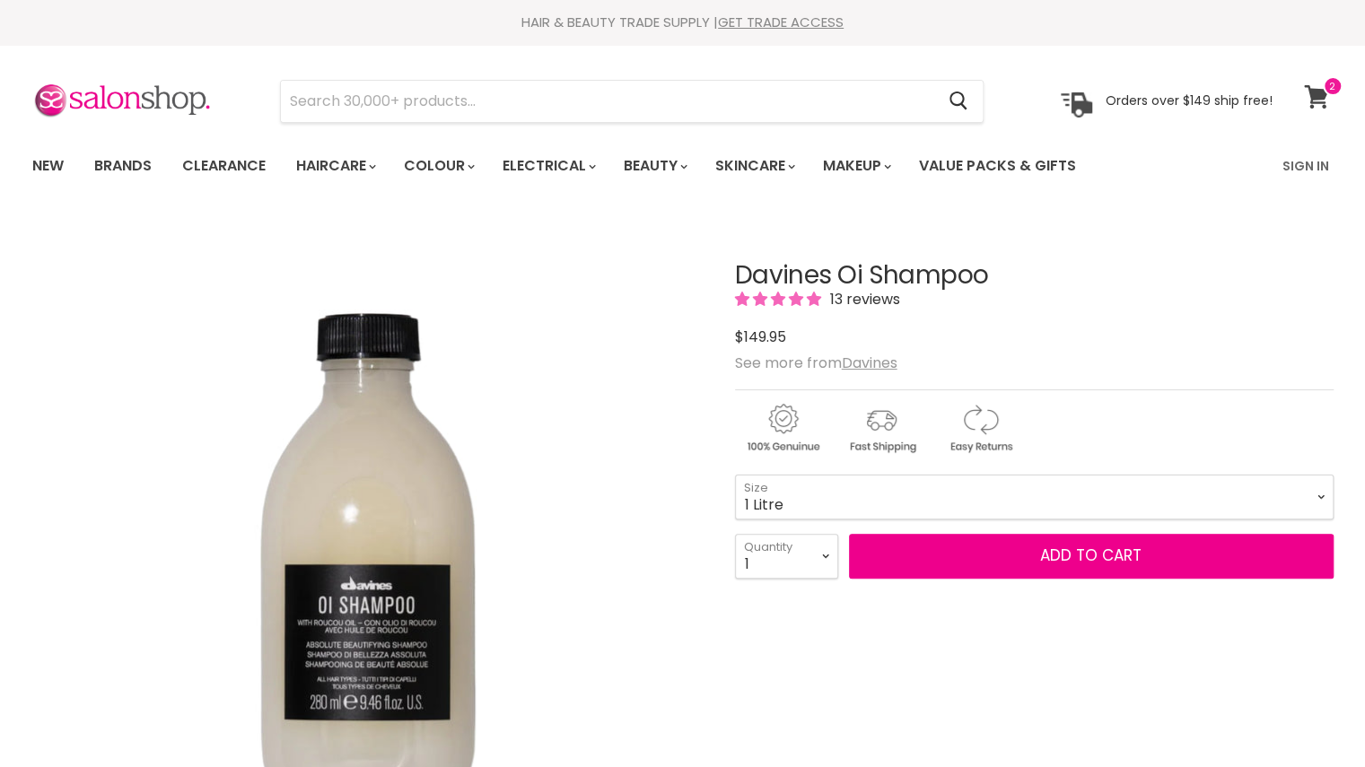
drag, startPoint x: 0, startPoint y: 0, endPoint x: 1309, endPoint y: 109, distance: 1313.7
click at [1309, 109] on link "View cart" at bounding box center [1319, 96] width 48 height 41
click at [1097, 555] on span "Add to cart" at bounding box center [1090, 556] width 101 height 22
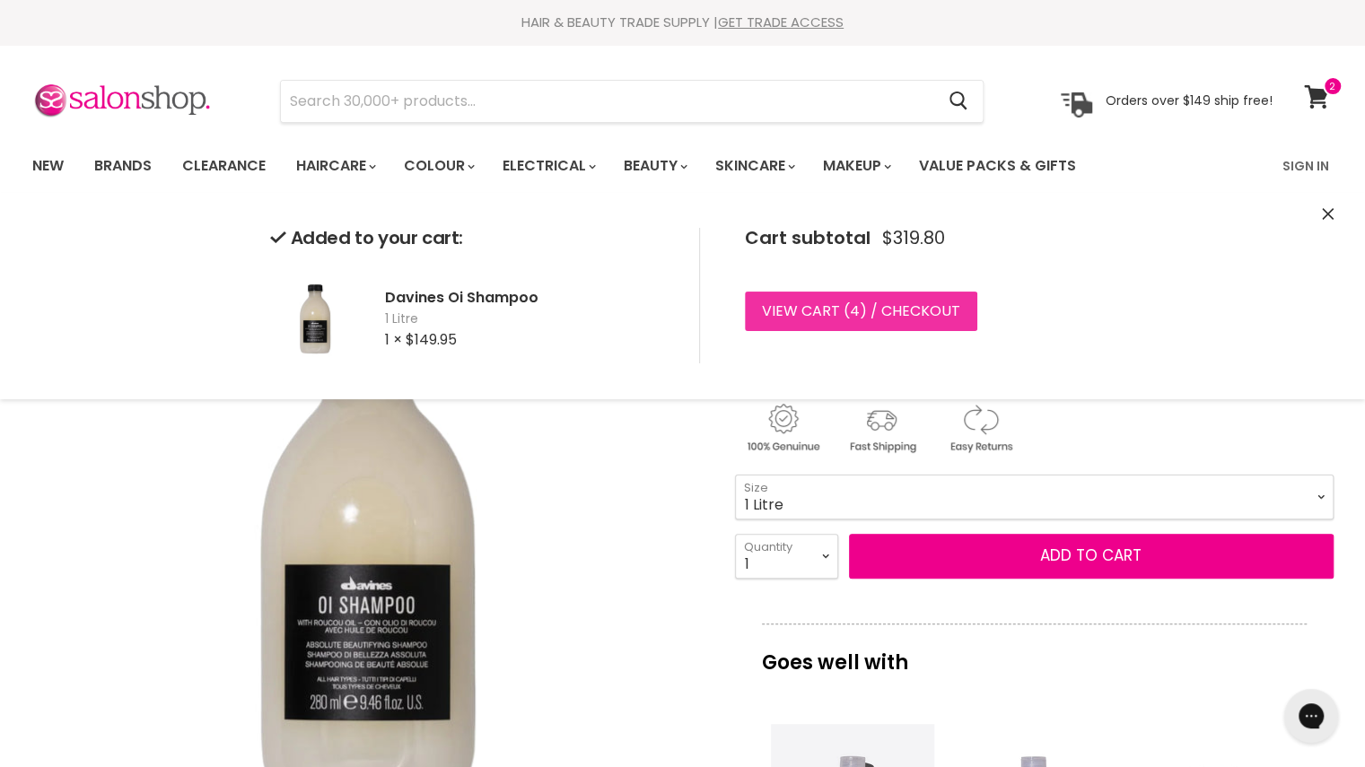
click at [884, 310] on link "View cart ( 4 ) / Checkout" at bounding box center [861, 311] width 232 height 39
